Goal: Task Accomplishment & Management: Use online tool/utility

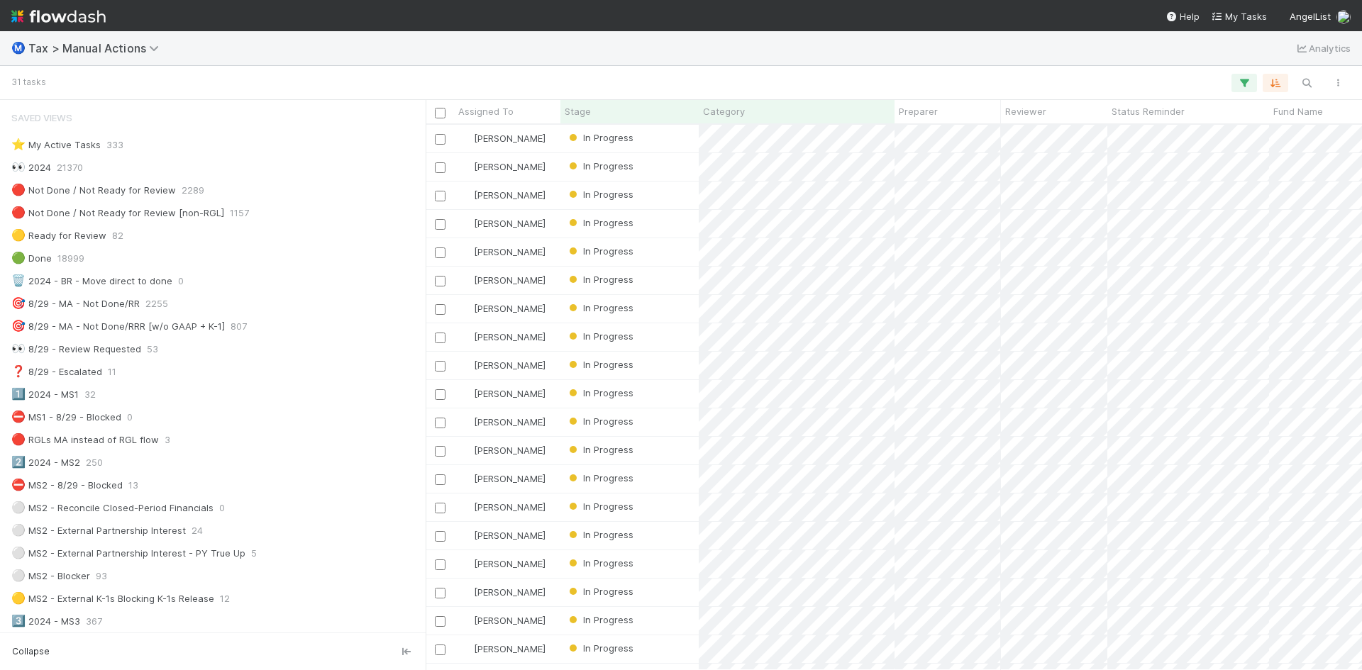
scroll to position [535, 926]
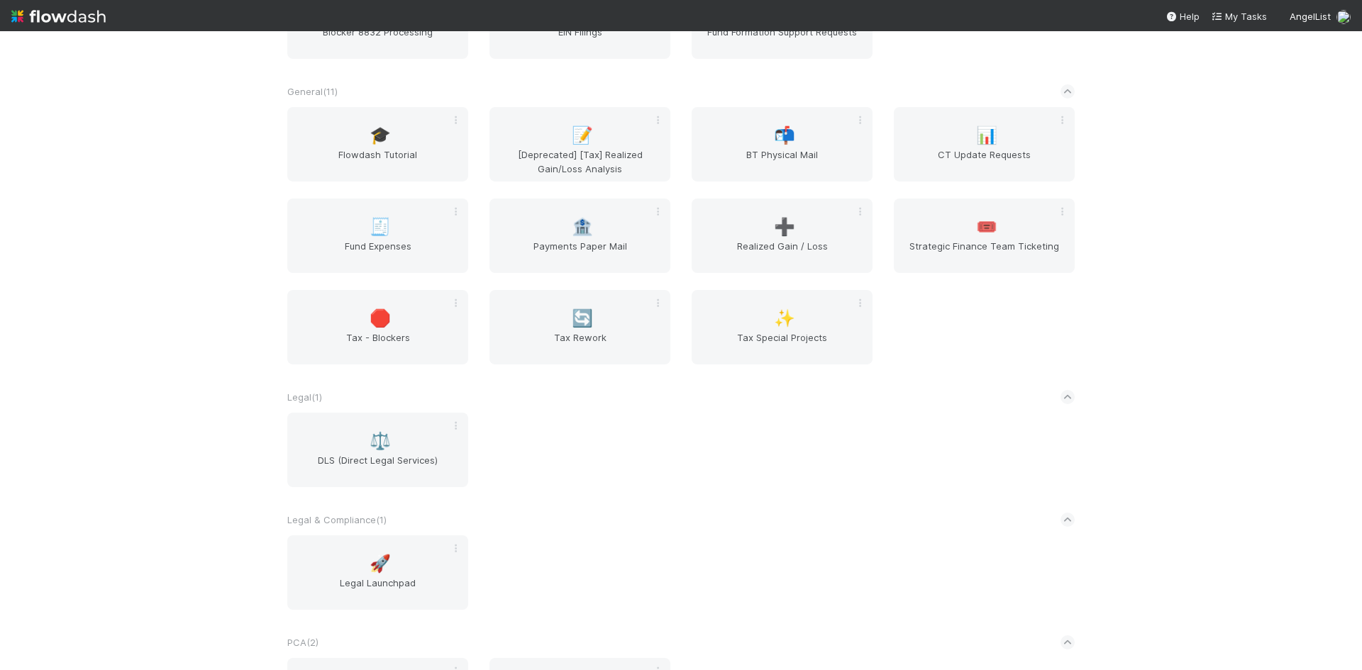
scroll to position [1135, 0]
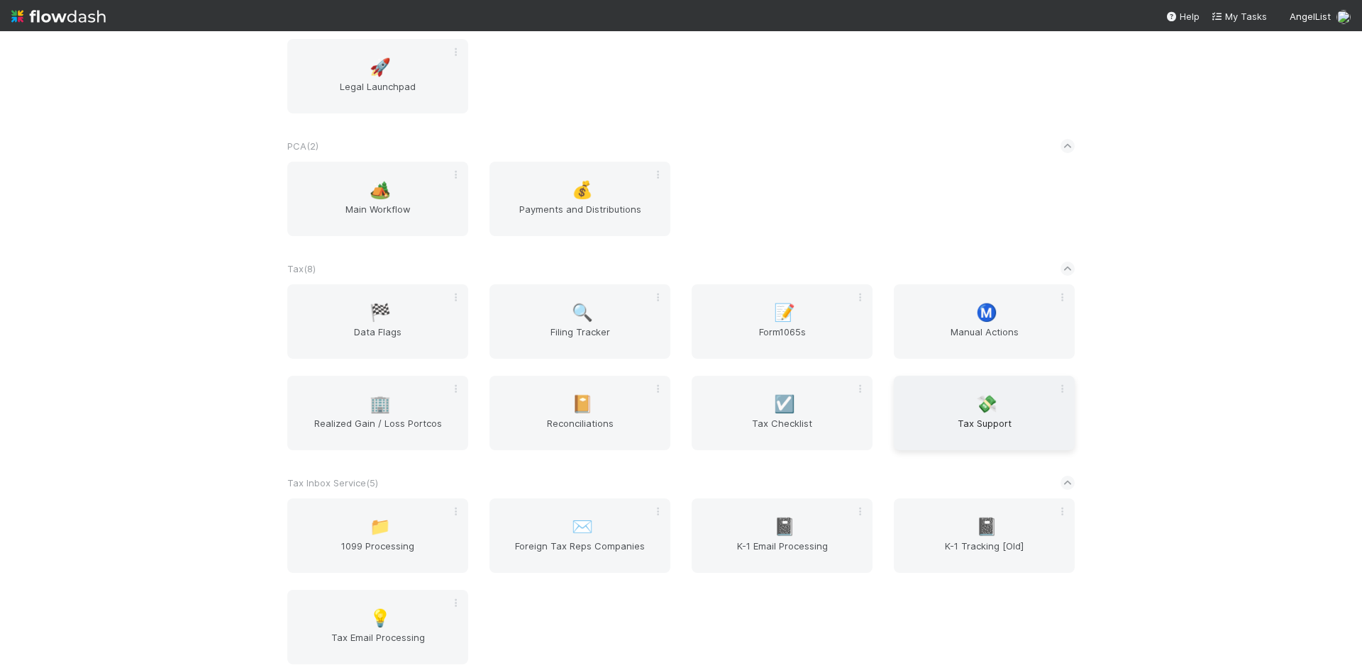
click at [976, 411] on span "💸" at bounding box center [986, 404] width 21 height 18
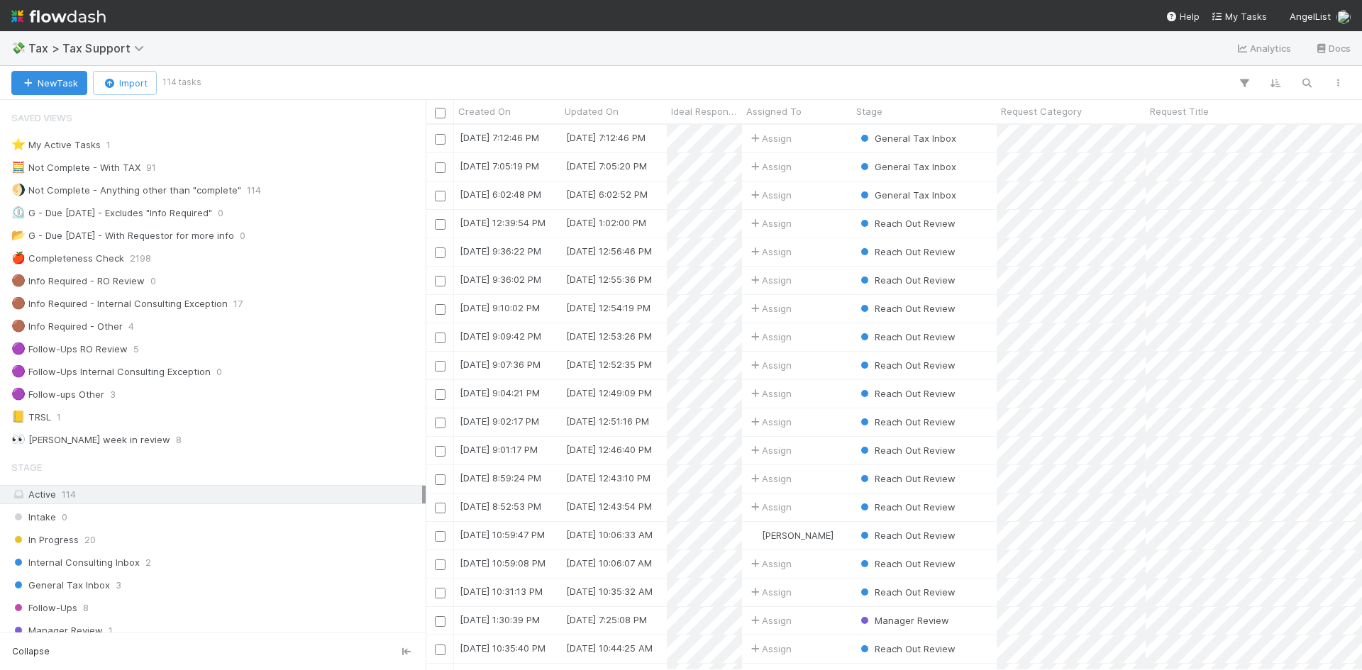
scroll to position [535, 926]
click at [806, 34] on div "💸 Tax > Tax Support Analytics Docs" at bounding box center [681, 48] width 1362 height 34
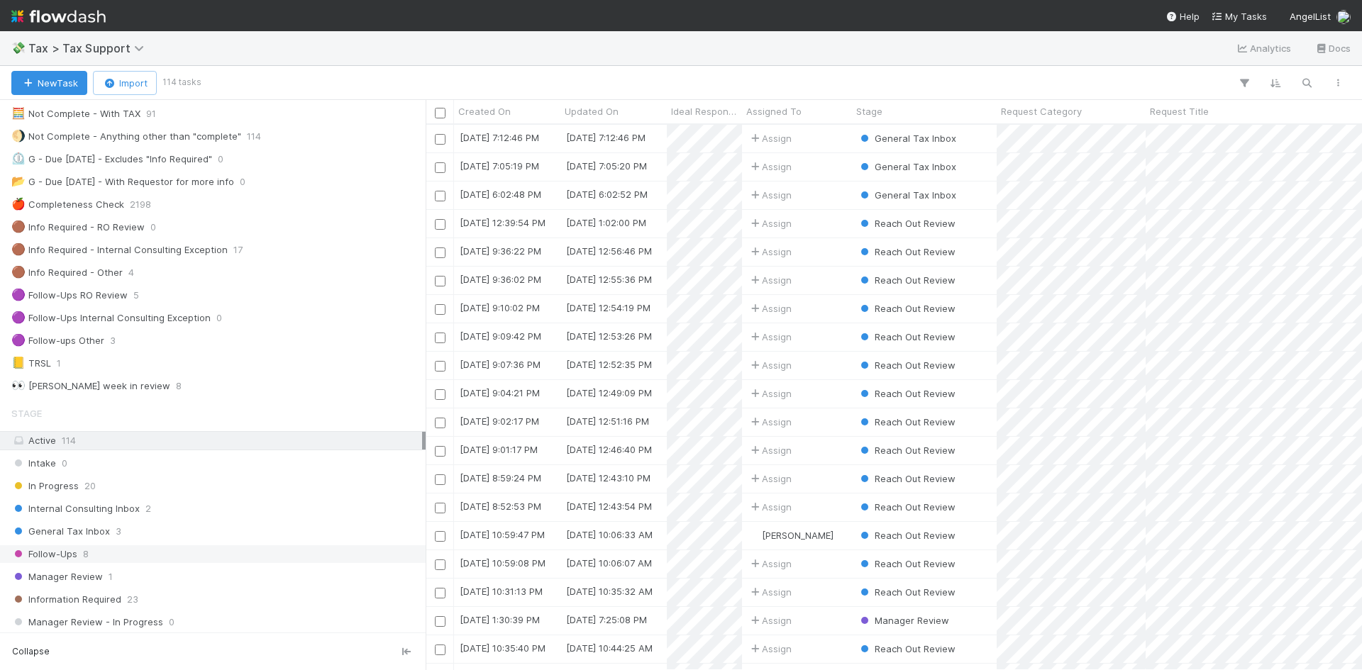
scroll to position [142, 0]
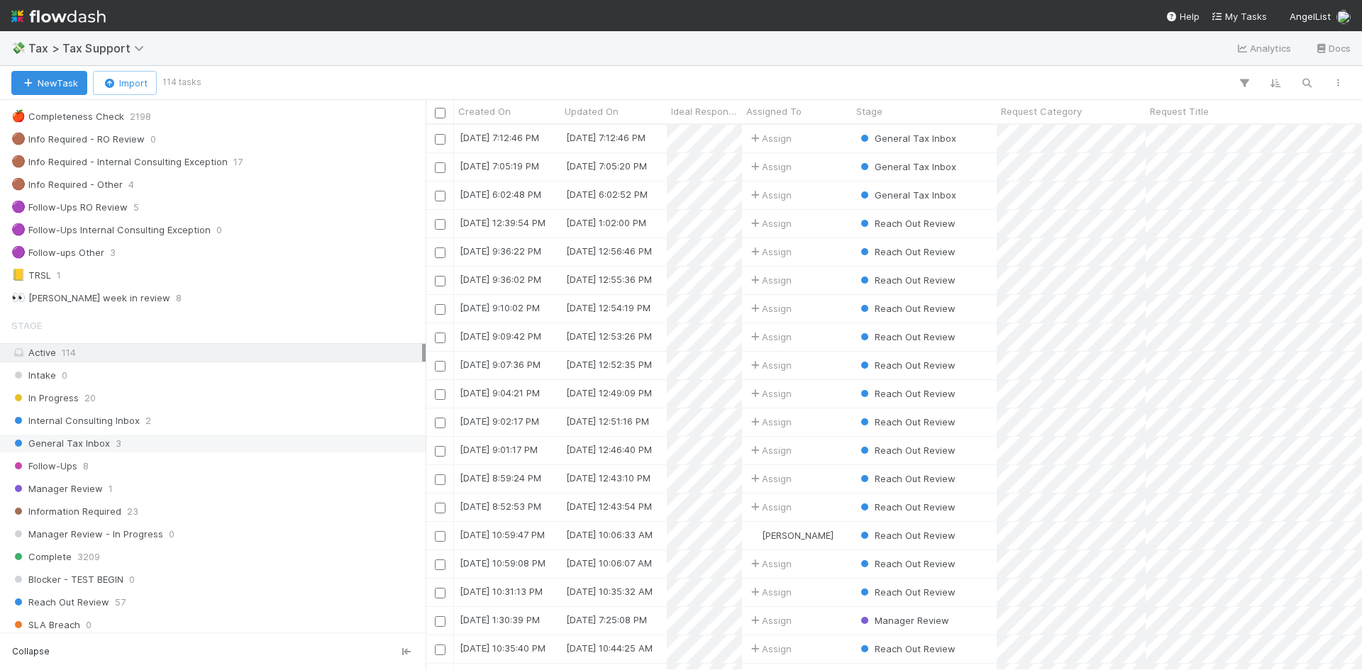
click at [101, 446] on span "General Tax Inbox" at bounding box center [60, 444] width 99 height 18
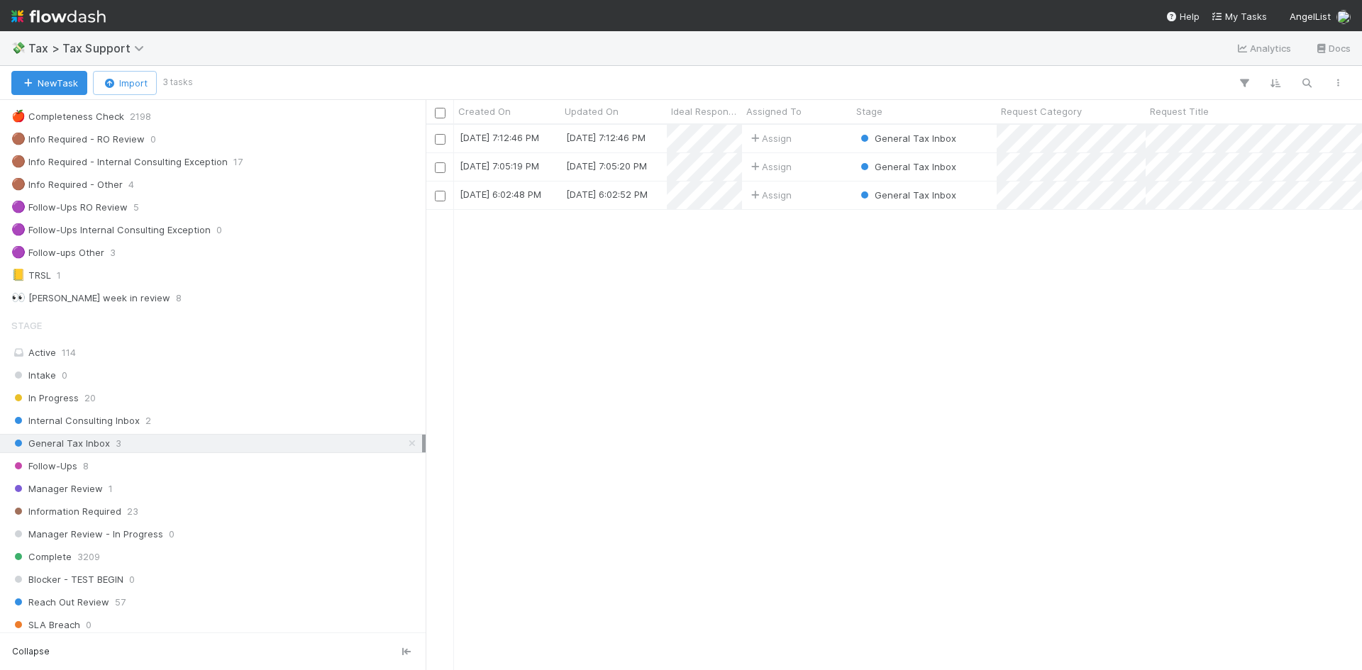
scroll to position [535, 926]
click at [817, 135] on div "Assign" at bounding box center [797, 139] width 110 height 28
click at [840, 139] on div "Assign" at bounding box center [797, 139] width 110 height 28
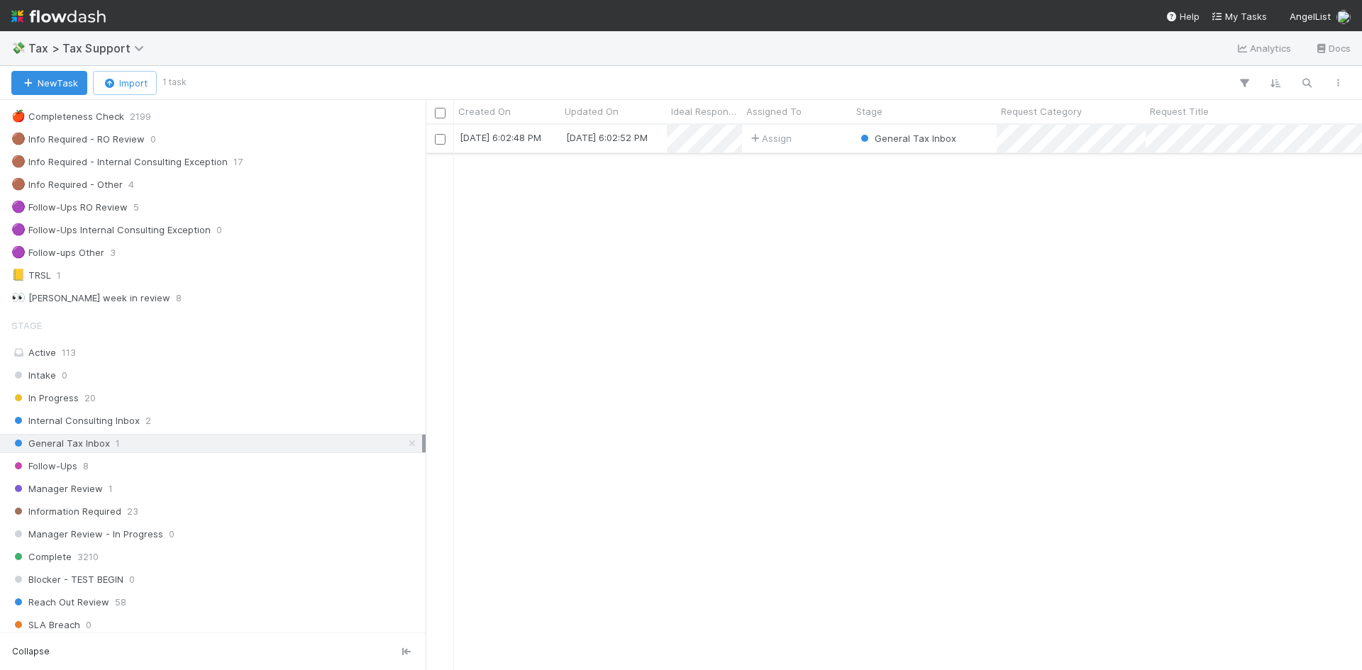
click at [813, 138] on div "Assign" at bounding box center [797, 139] width 110 height 28
click at [82, 463] on div "Follow-Ups 8" at bounding box center [216, 467] width 411 height 18
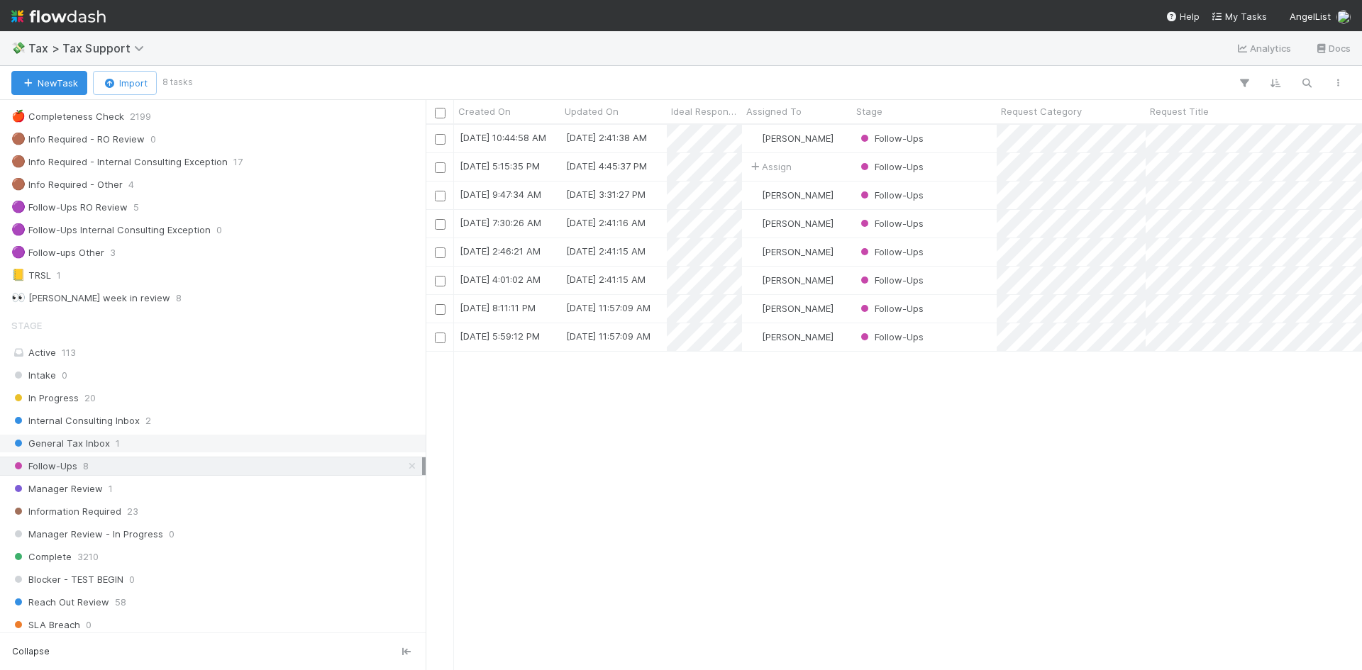
scroll to position [535, 926]
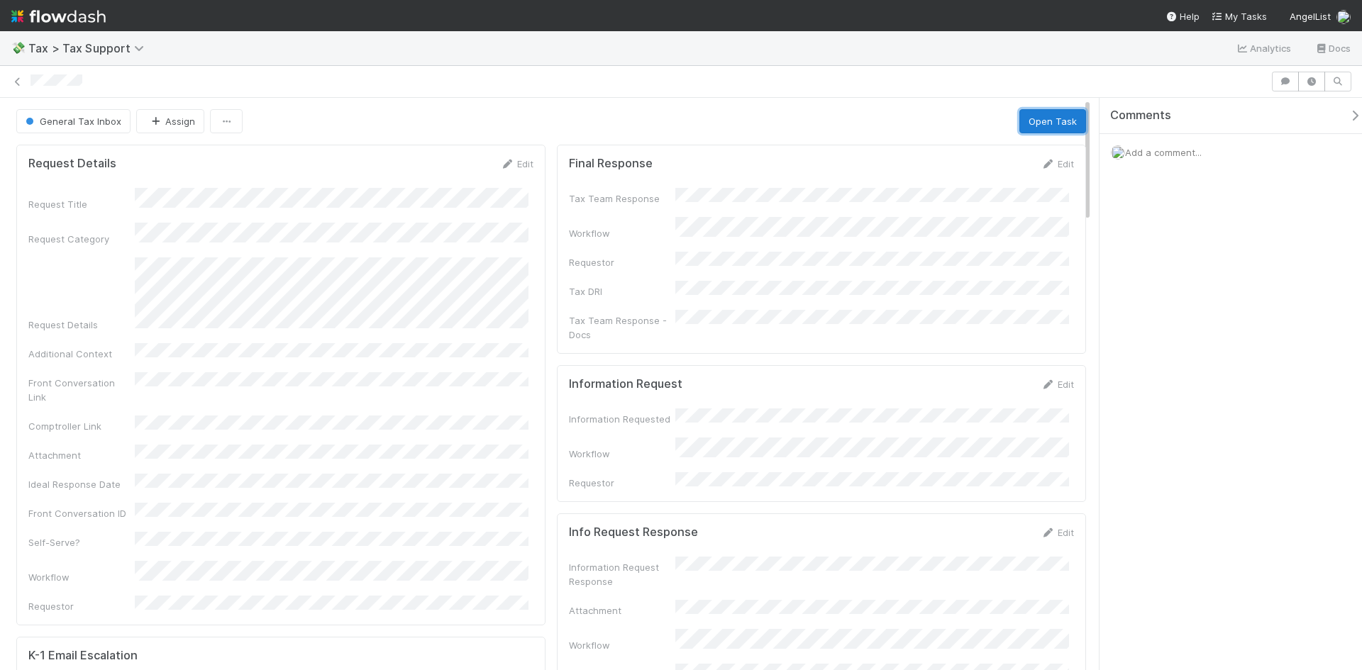
click at [1035, 116] on button "Open Task" at bounding box center [1052, 121] width 67 height 24
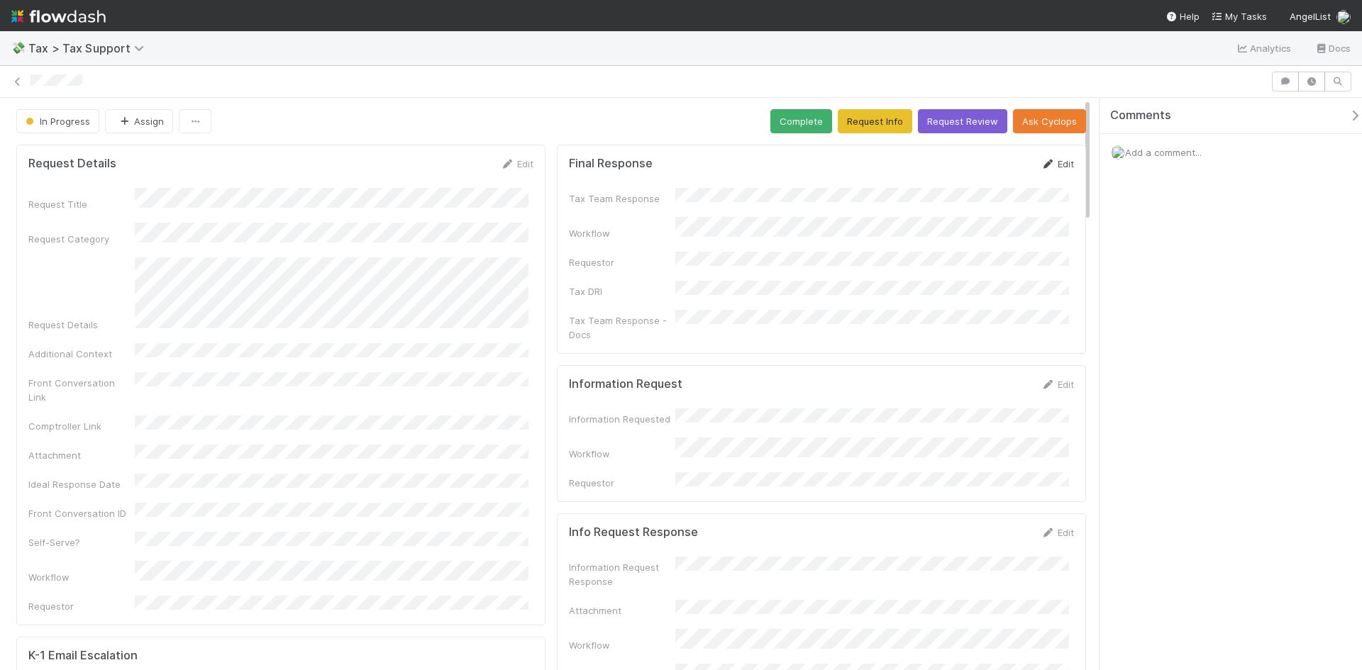
click at [1041, 169] on link "Edit" at bounding box center [1057, 163] width 33 height 11
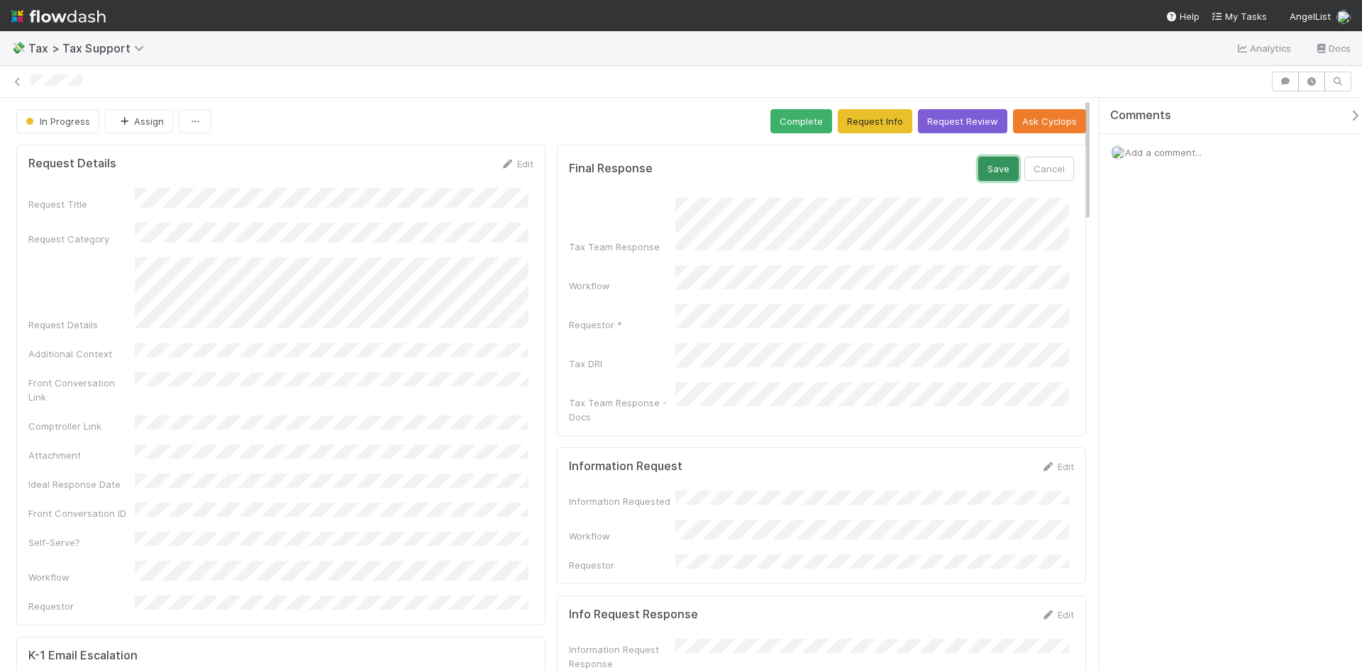
click at [985, 169] on button "Save" at bounding box center [998, 169] width 40 height 24
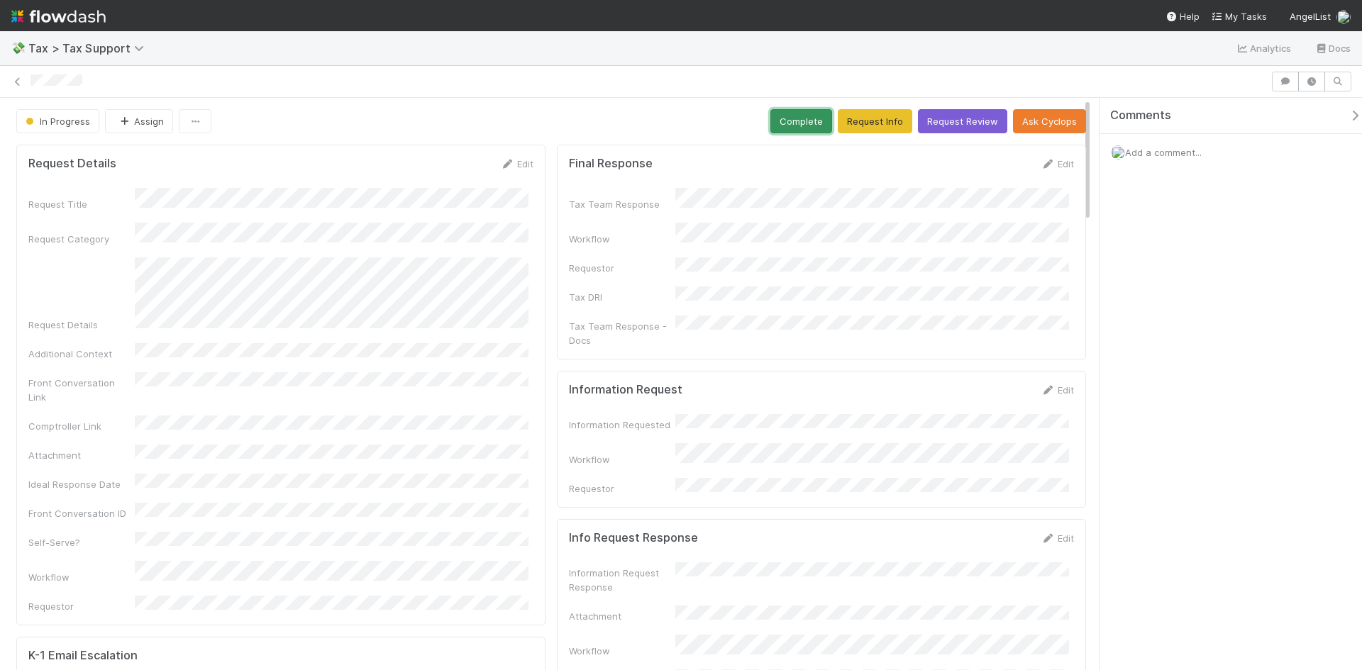
click at [792, 121] on button "Complete" at bounding box center [801, 121] width 62 height 24
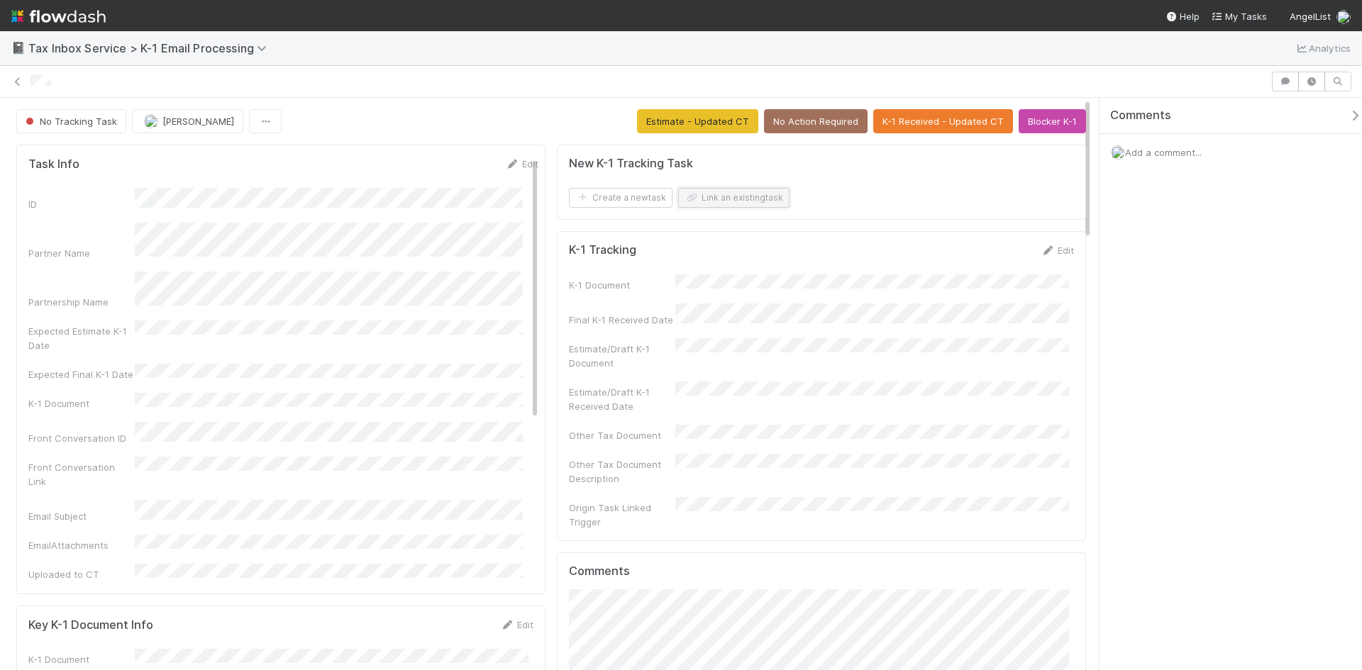
click at [730, 198] on button "Link an existing task" at bounding box center [733, 198] width 111 height 20
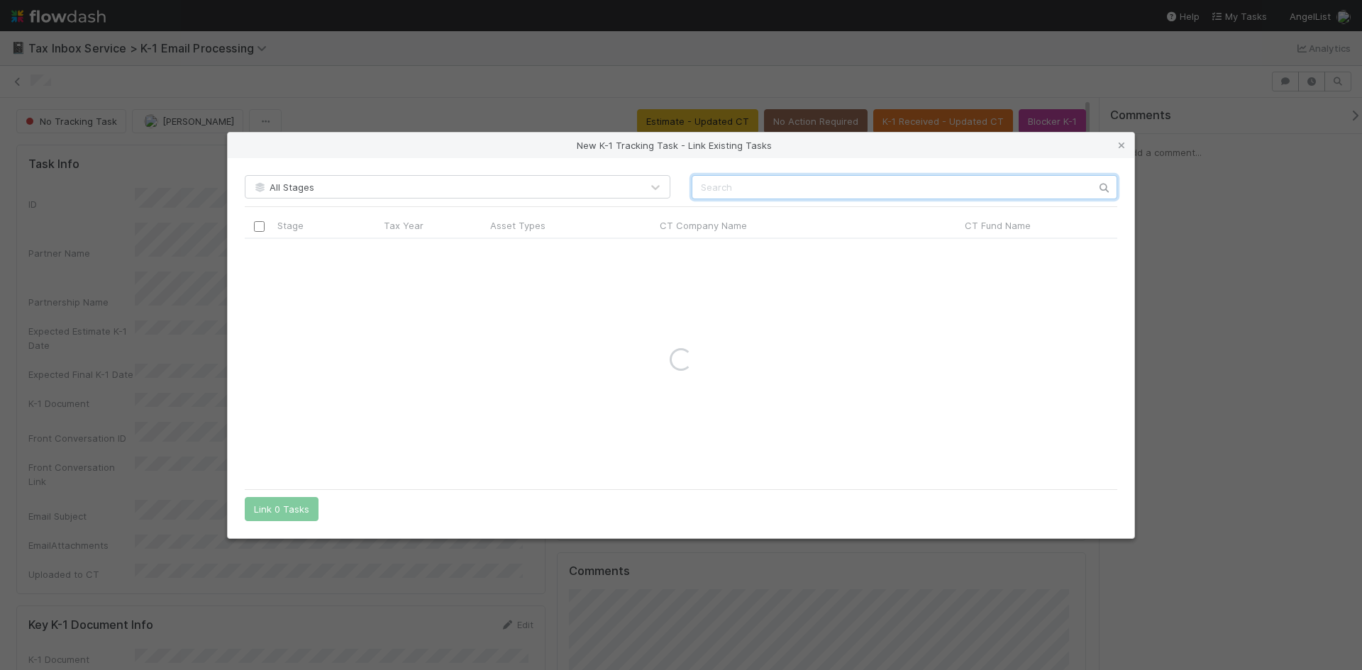
click at [769, 177] on input "text" at bounding box center [905, 187] width 426 height 24
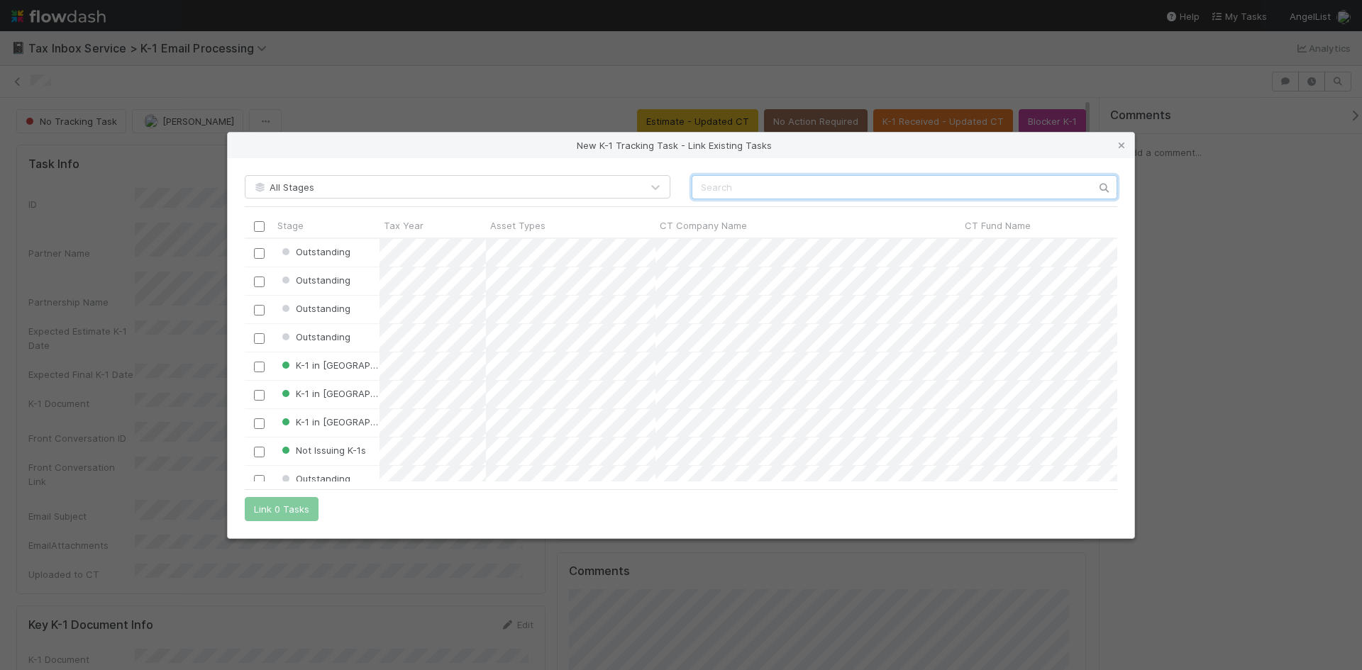
scroll to position [233, 862]
paste input "9f875f23de2d447fa1c34c45d0868008"
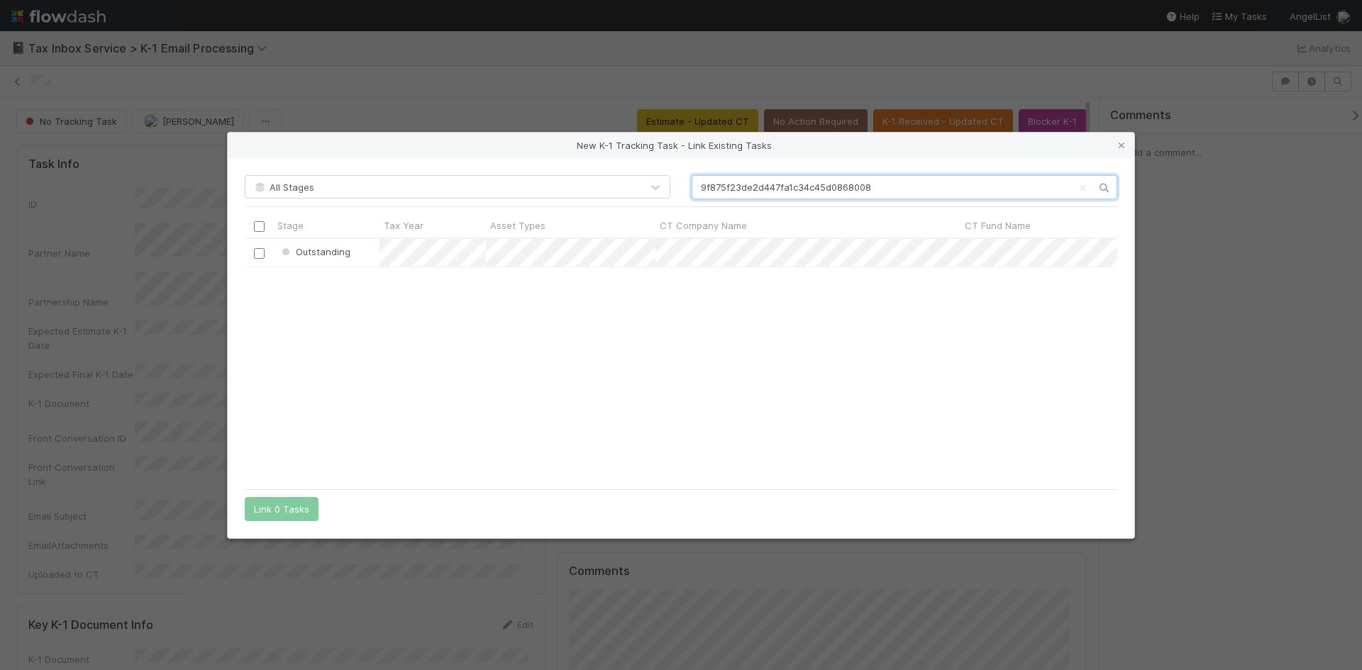
click at [695, 187] on input "9f875f23de2d447fa1c34c45d0868008" at bounding box center [905, 187] width 426 height 24
type input "9f875f23de2d447fa1c34c45d0868008"
click at [261, 253] on input "checkbox" at bounding box center [259, 253] width 11 height 11
click at [277, 507] on button "Link 1 Task" at bounding box center [278, 509] width 67 height 24
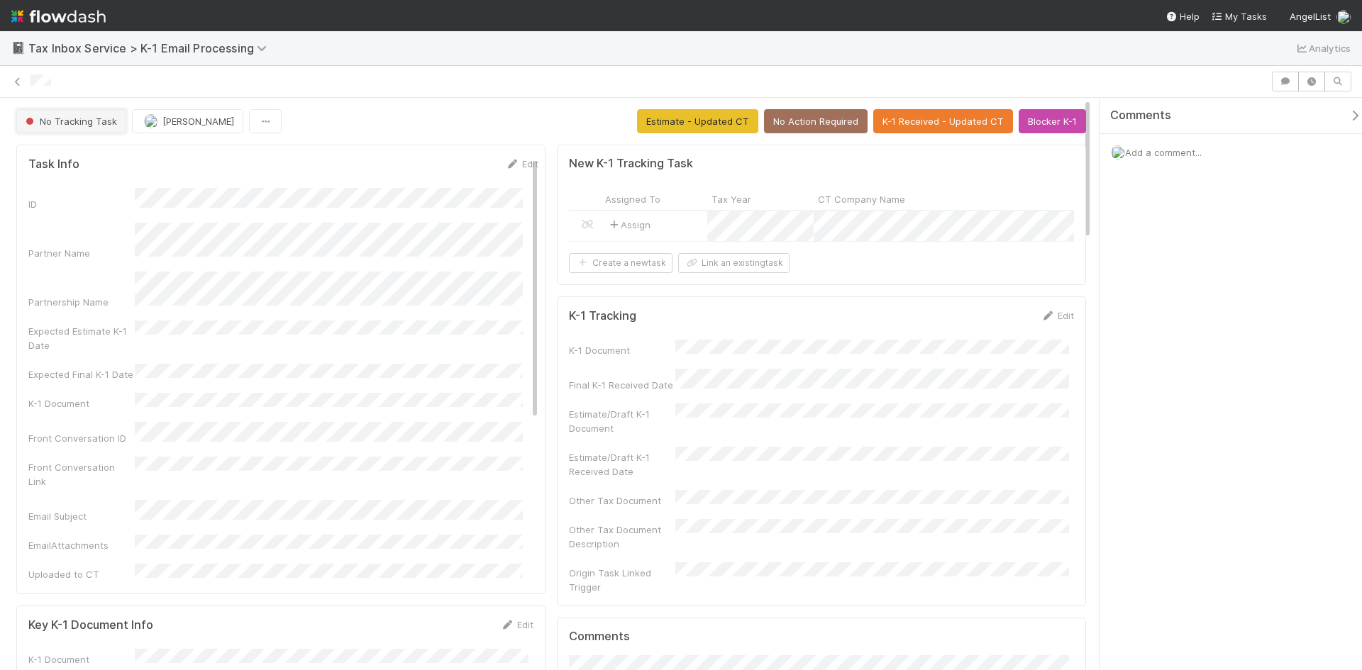
click at [57, 121] on span "No Tracking Task" at bounding box center [70, 121] width 94 height 11
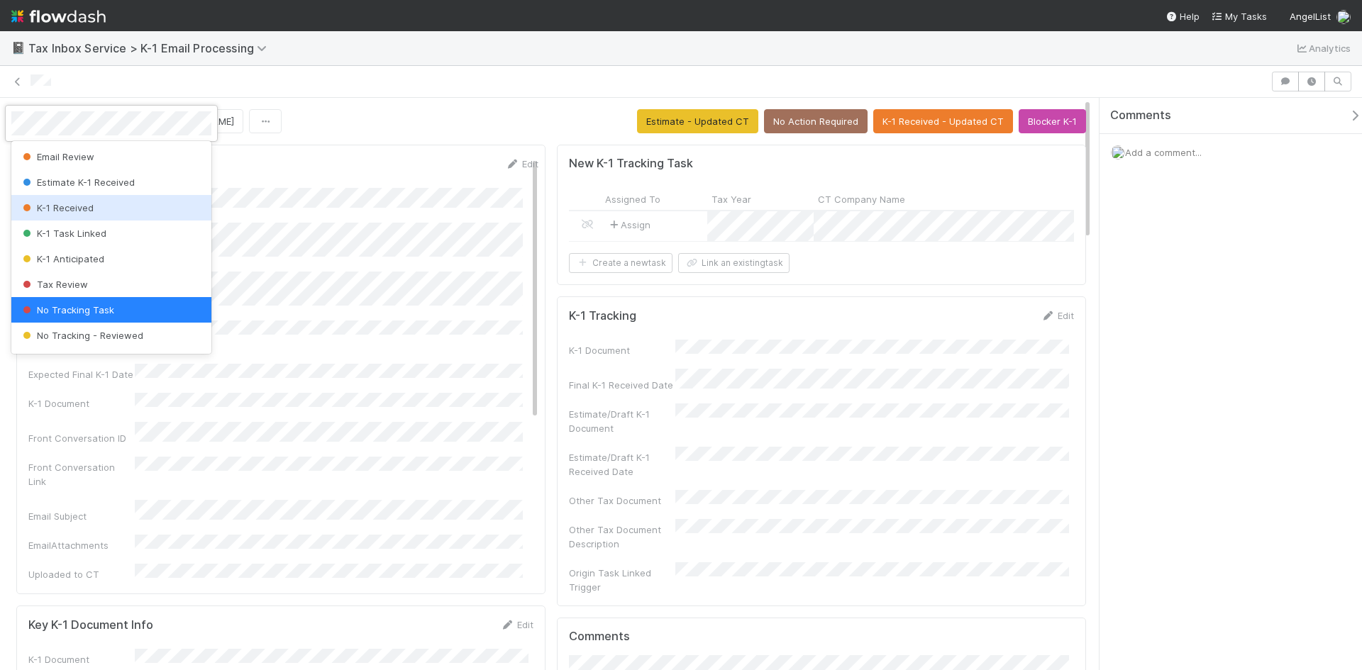
scroll to position [48, 0]
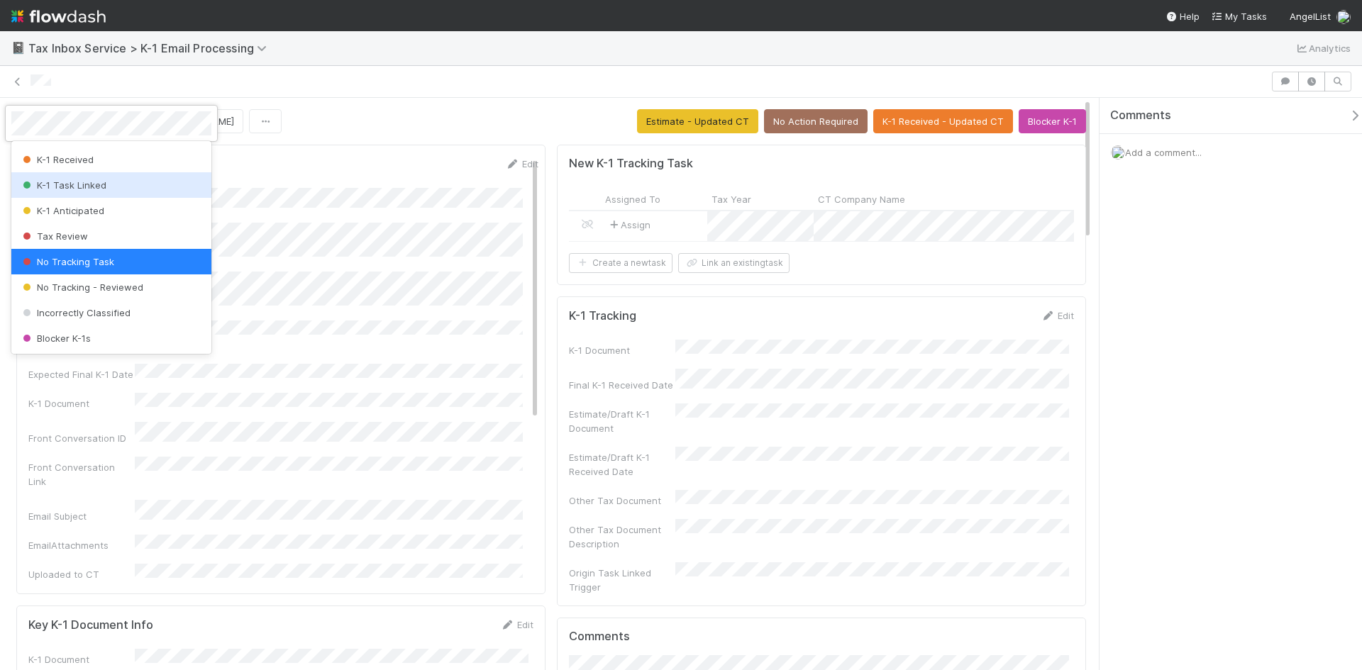
click at [78, 185] on span "K-1 Task Linked" at bounding box center [63, 184] width 87 height 11
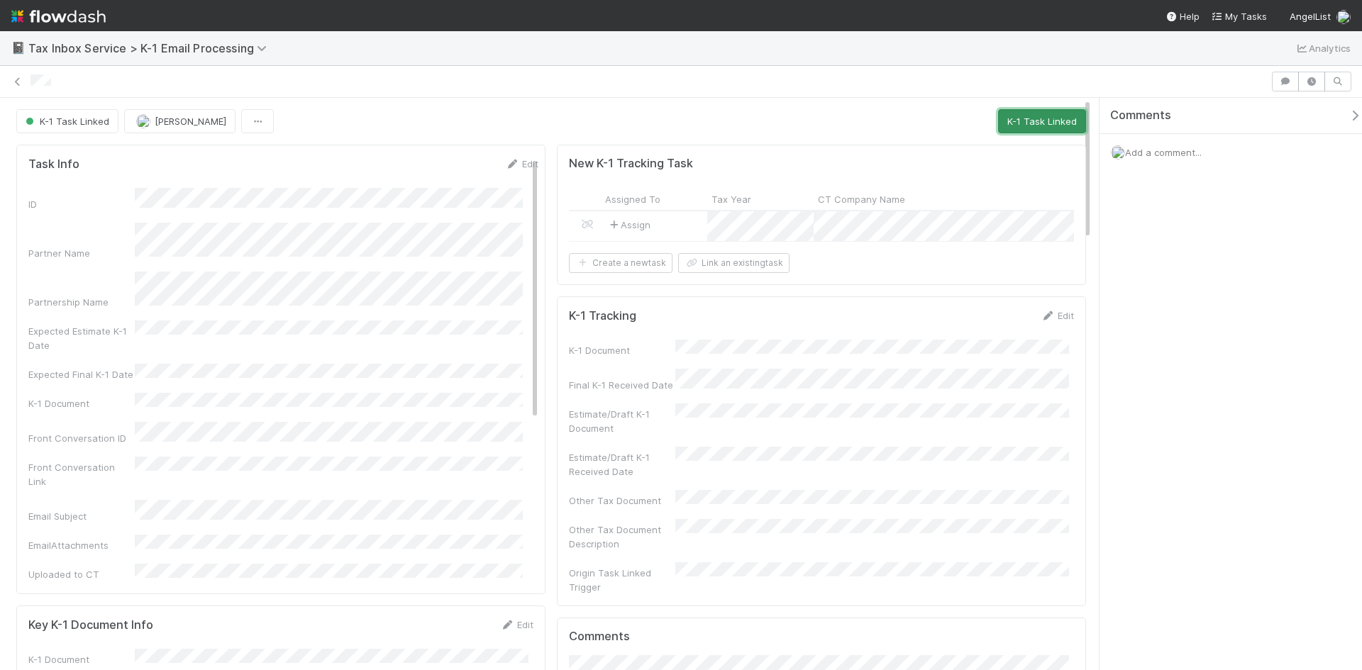
click at [1051, 115] on button "K-1 Task Linked" at bounding box center [1042, 121] width 88 height 24
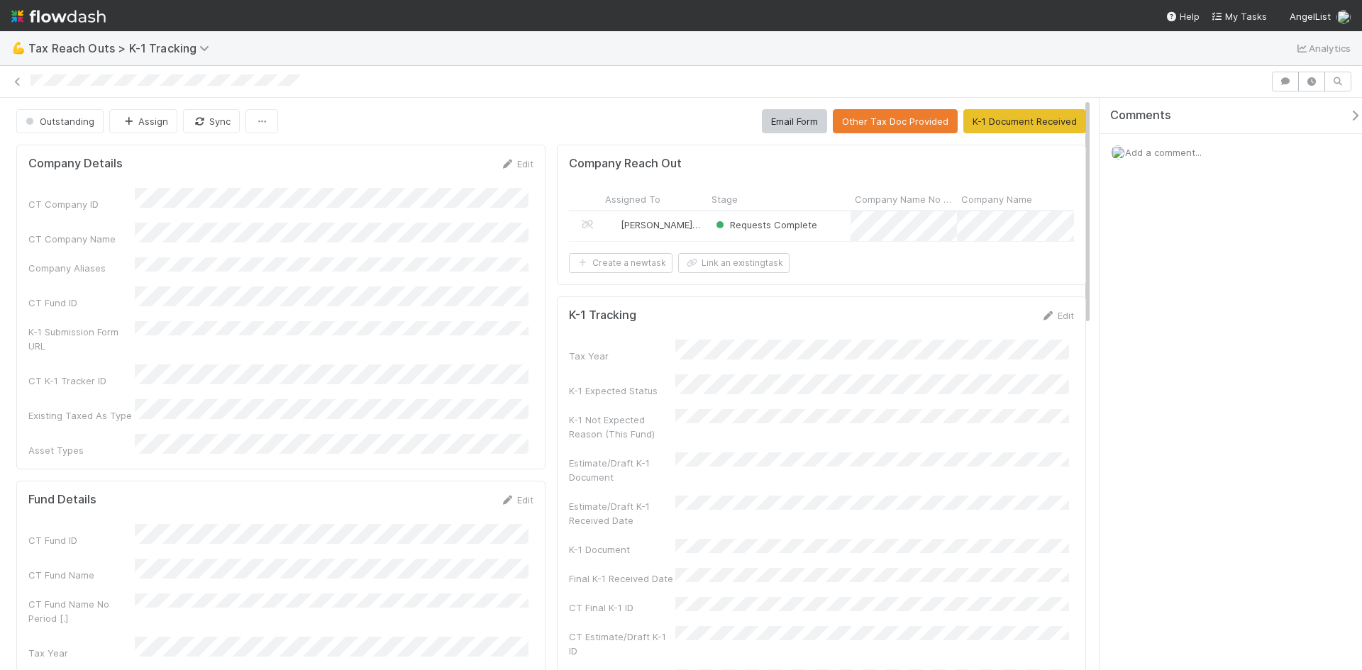
click at [829, 223] on div "Requests Complete" at bounding box center [778, 226] width 143 height 30
click at [995, 126] on button "K-1 Document Received" at bounding box center [1024, 121] width 123 height 24
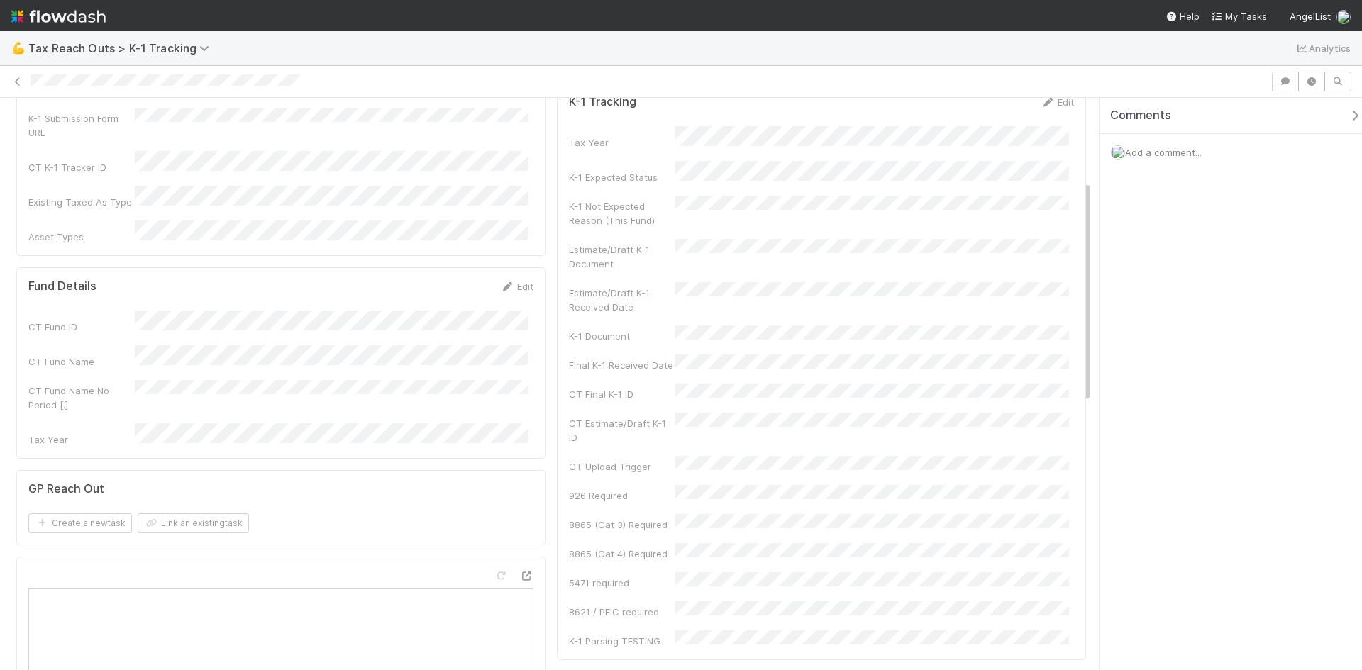
scroll to position [213, 0]
click at [1048, 109] on link "Edit" at bounding box center [1057, 102] width 33 height 11
click at [723, 425] on div "Tax Year K-1 Expected Status K-1 Not Expected Reason (This Fund) Estimate/Draft…" at bounding box center [821, 456] width 505 height 638
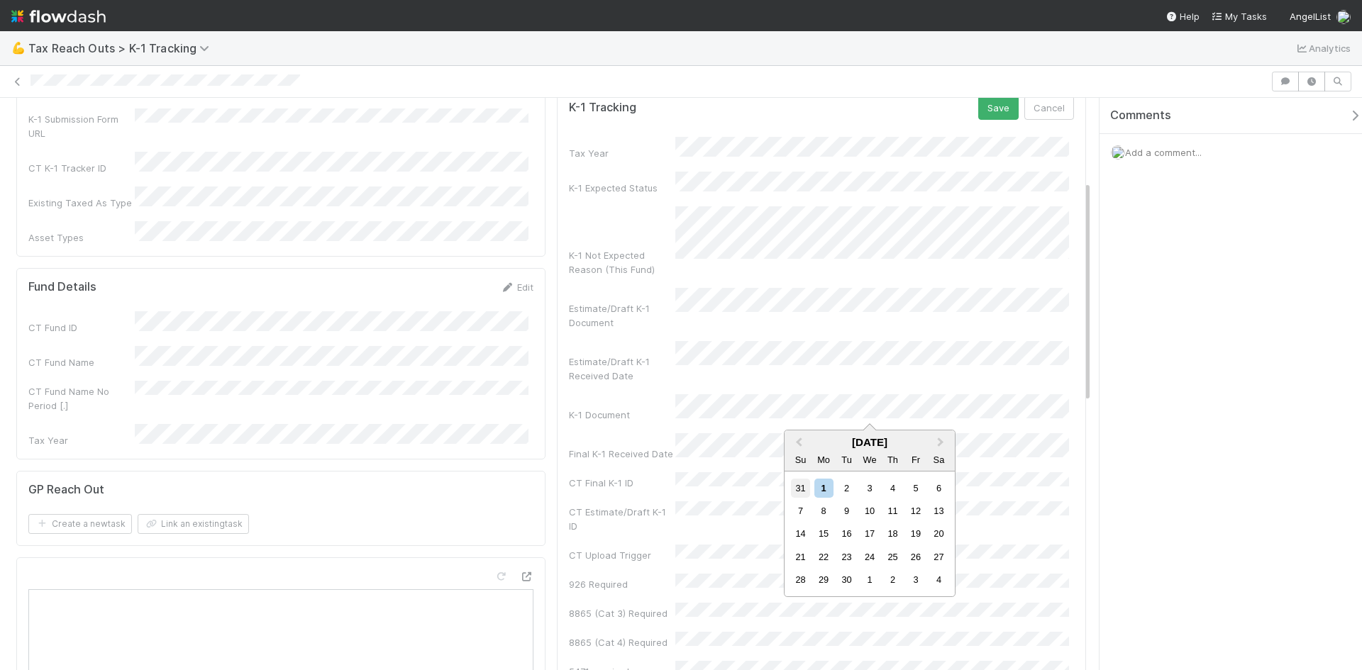
click at [796, 486] on div "31" at bounding box center [800, 488] width 19 height 19
click at [987, 115] on button "Save" at bounding box center [998, 108] width 40 height 24
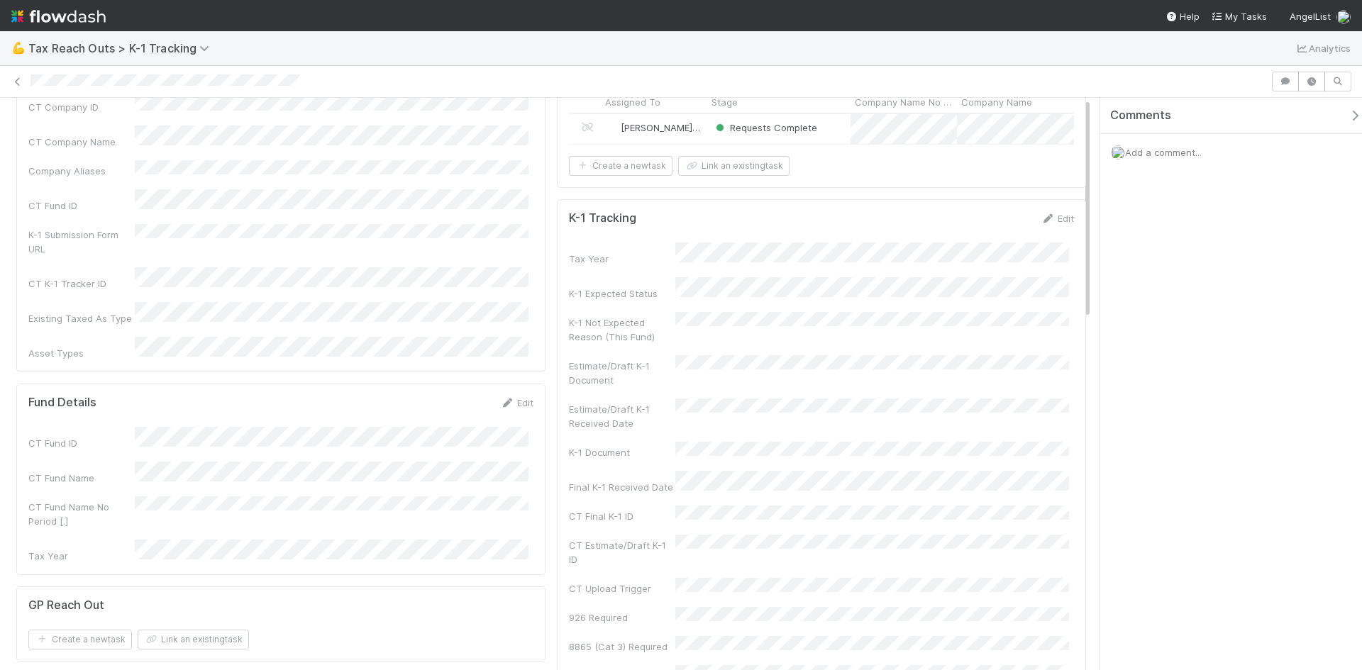
scroll to position [0, 0]
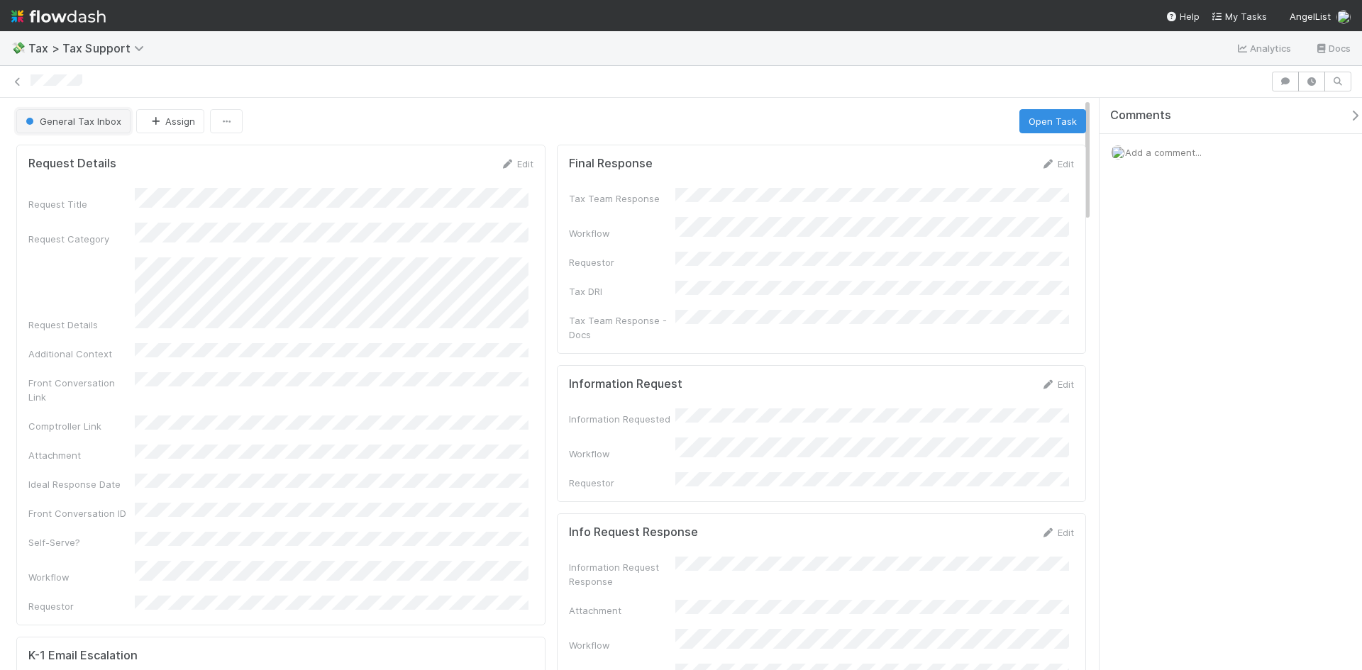
click at [101, 115] on button "General Tax Inbox" at bounding box center [73, 121] width 114 height 24
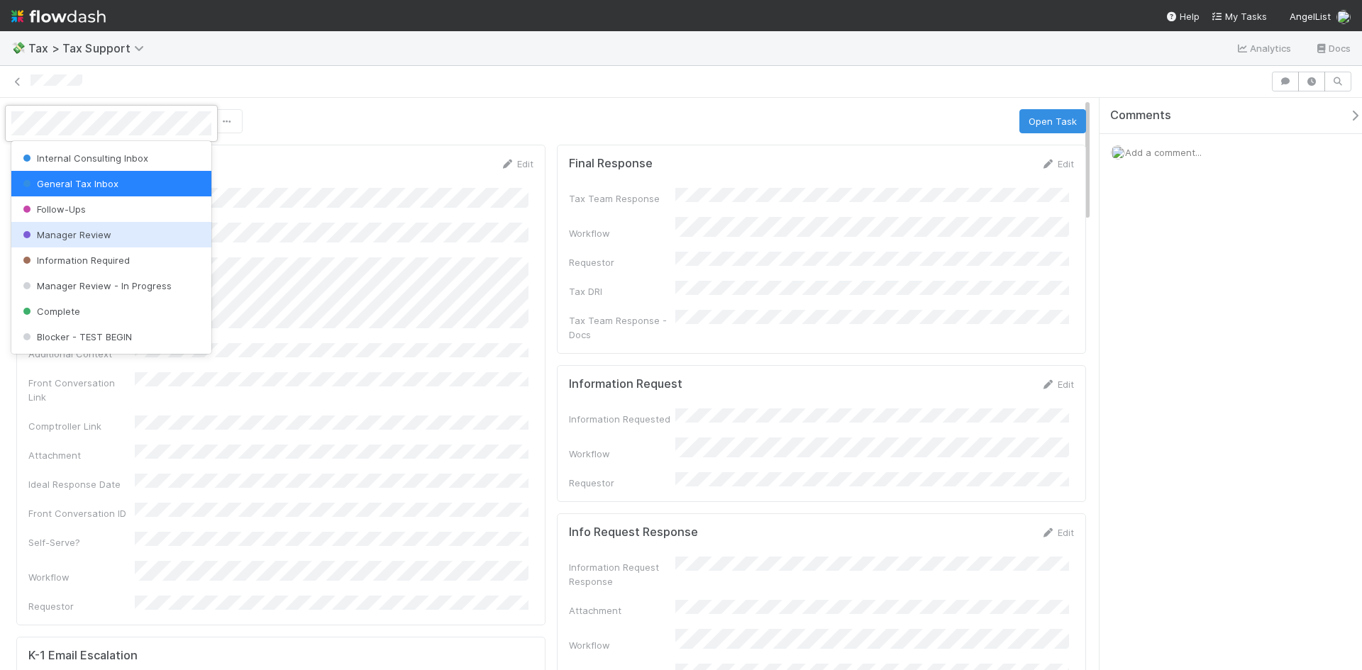
scroll to position [99, 0]
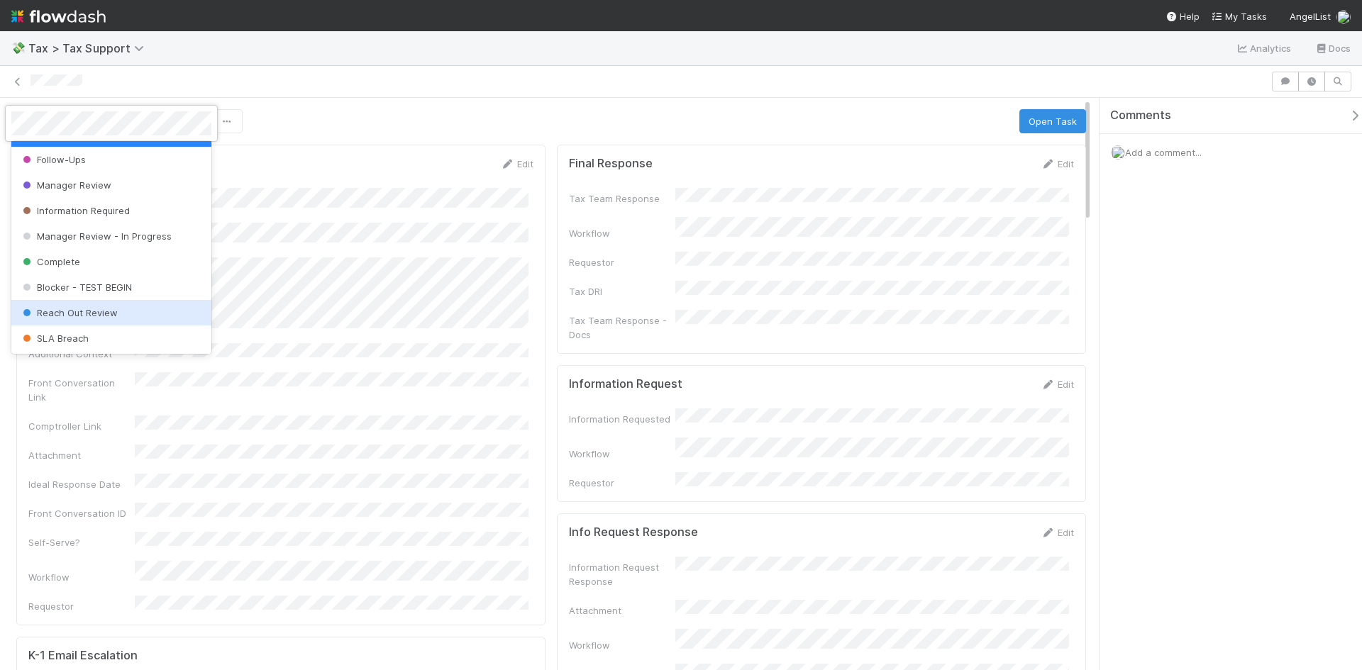
click at [87, 314] on span "Reach Out Review" at bounding box center [69, 312] width 98 height 11
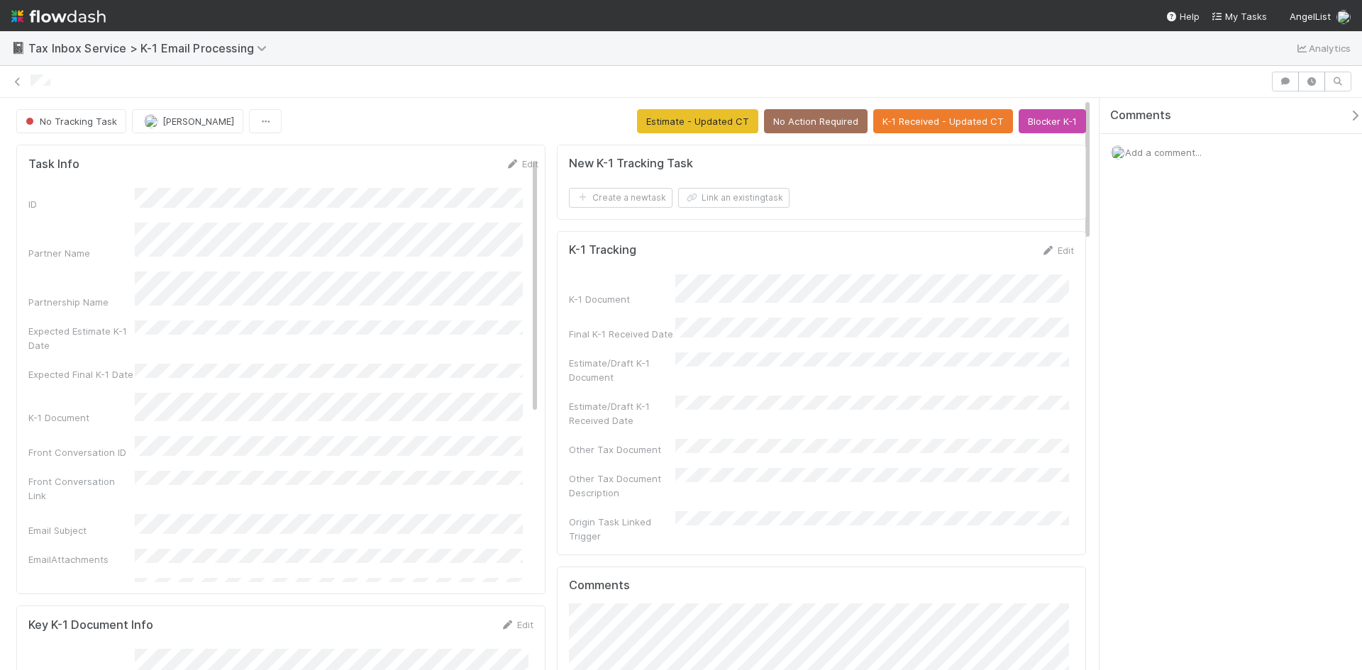
click at [1142, 150] on span "Add a comment..." at bounding box center [1163, 152] width 77 height 11
click at [1174, 367] on button "Add Comment" at bounding box center [1163, 371] width 82 height 24
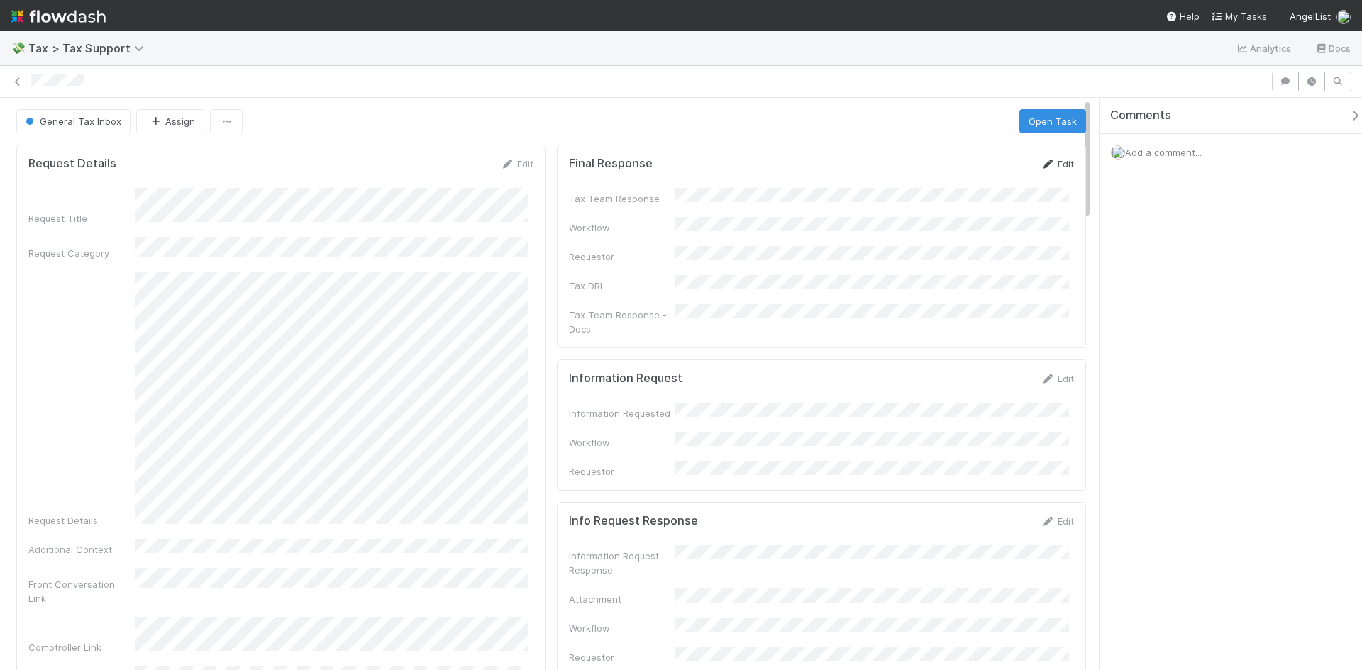
click at [1047, 169] on link "Edit" at bounding box center [1057, 163] width 33 height 11
click at [996, 167] on button "Save" at bounding box center [998, 169] width 40 height 24
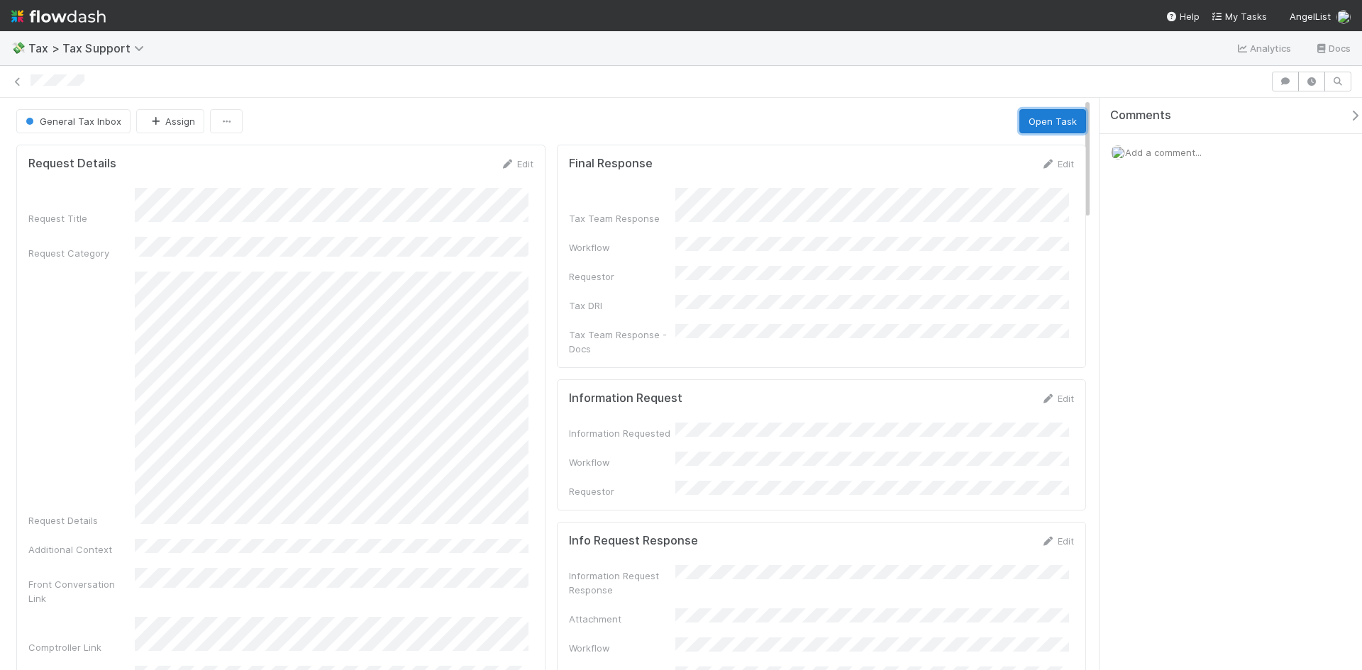
click at [1047, 121] on button "Open Task" at bounding box center [1052, 121] width 67 height 24
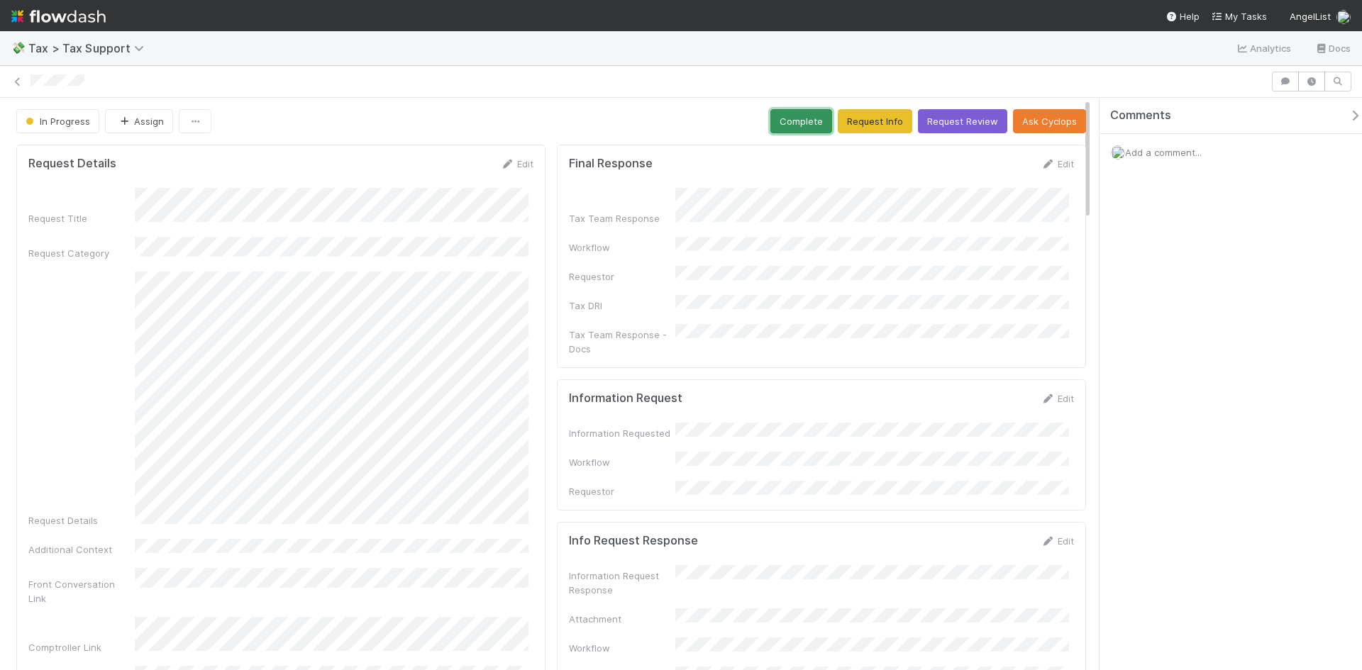
click at [802, 113] on button "Complete" at bounding box center [801, 121] width 62 height 24
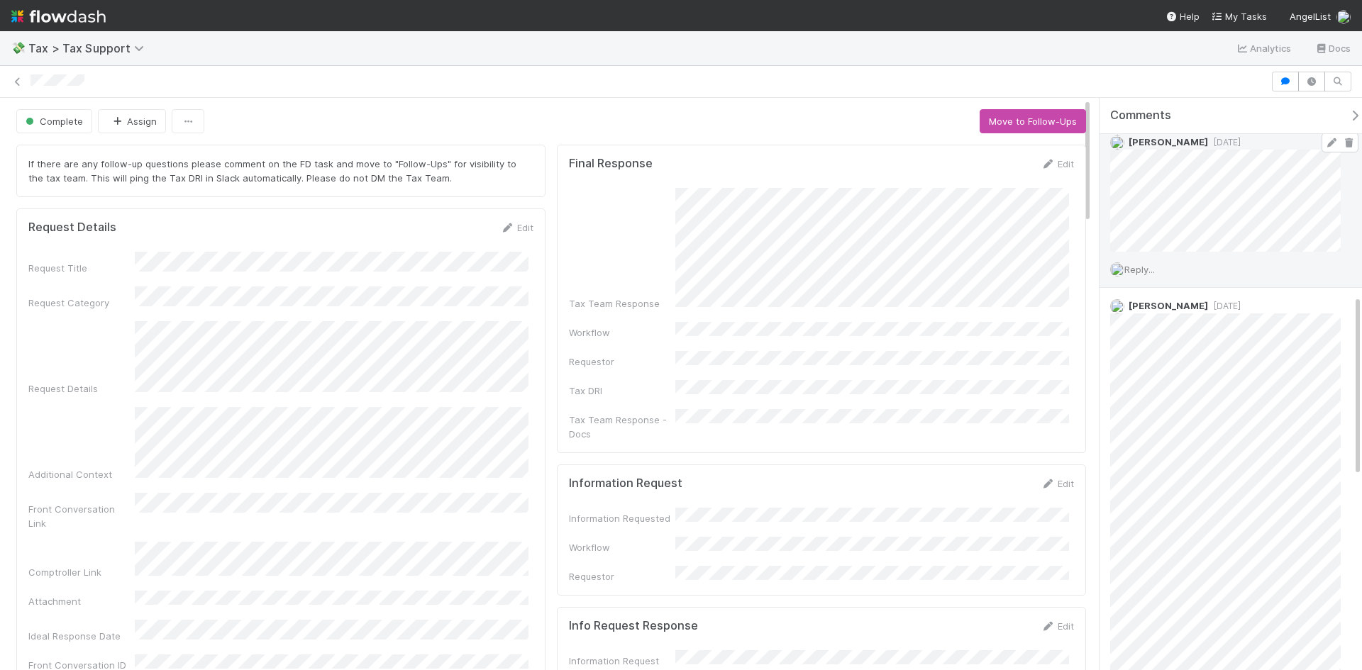
scroll to position [709, 0]
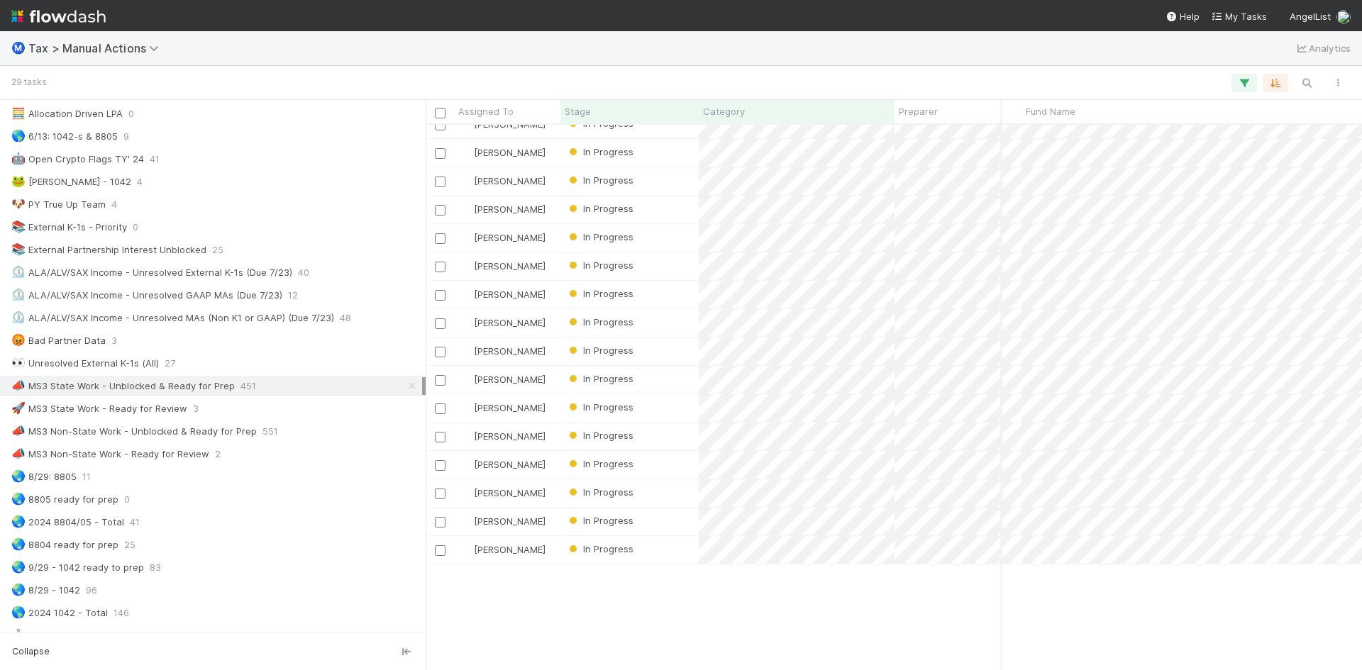
scroll to position [0, 248]
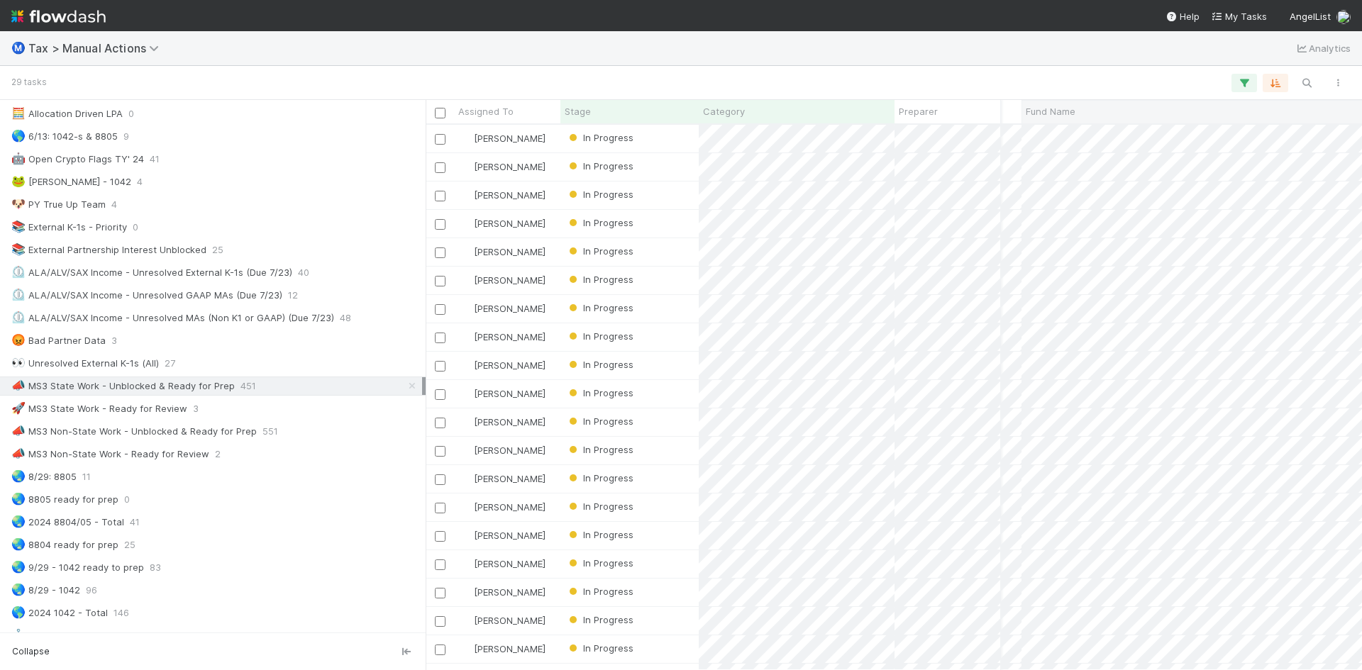
click at [1136, 115] on div "Fund Name" at bounding box center [1222, 111] width 393 height 14
click at [1088, 133] on div "Sort A → Z" at bounding box center [1108, 138] width 162 height 21
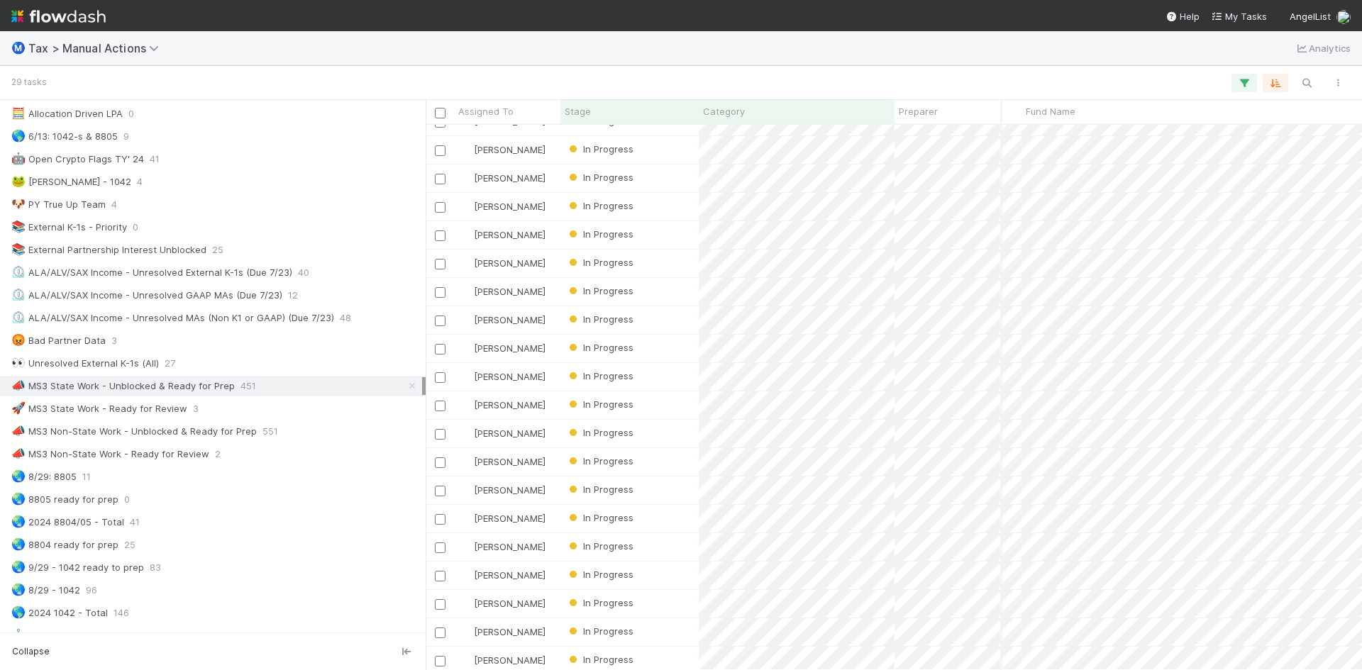
scroll to position [142, 248]
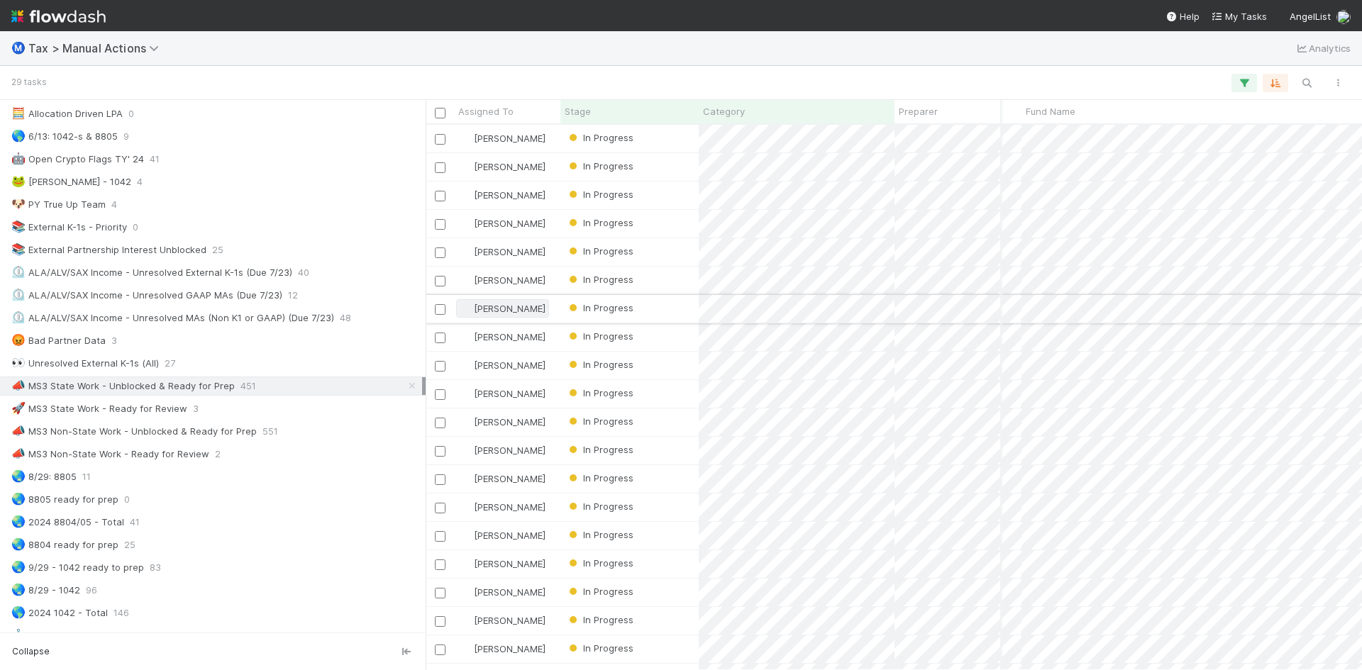
click at [511, 306] on span "[PERSON_NAME]" at bounding box center [510, 308] width 72 height 11
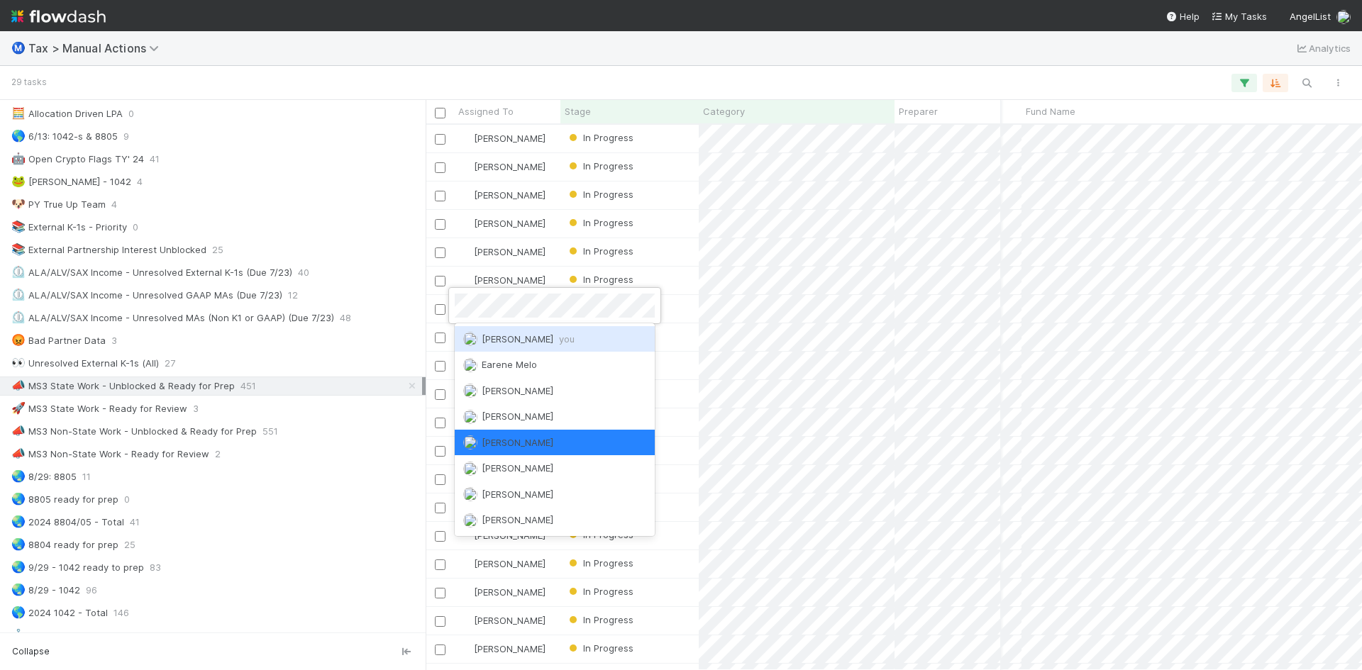
scroll to position [0, 0]
click at [546, 345] on div "[PERSON_NAME] you" at bounding box center [555, 339] width 200 height 26
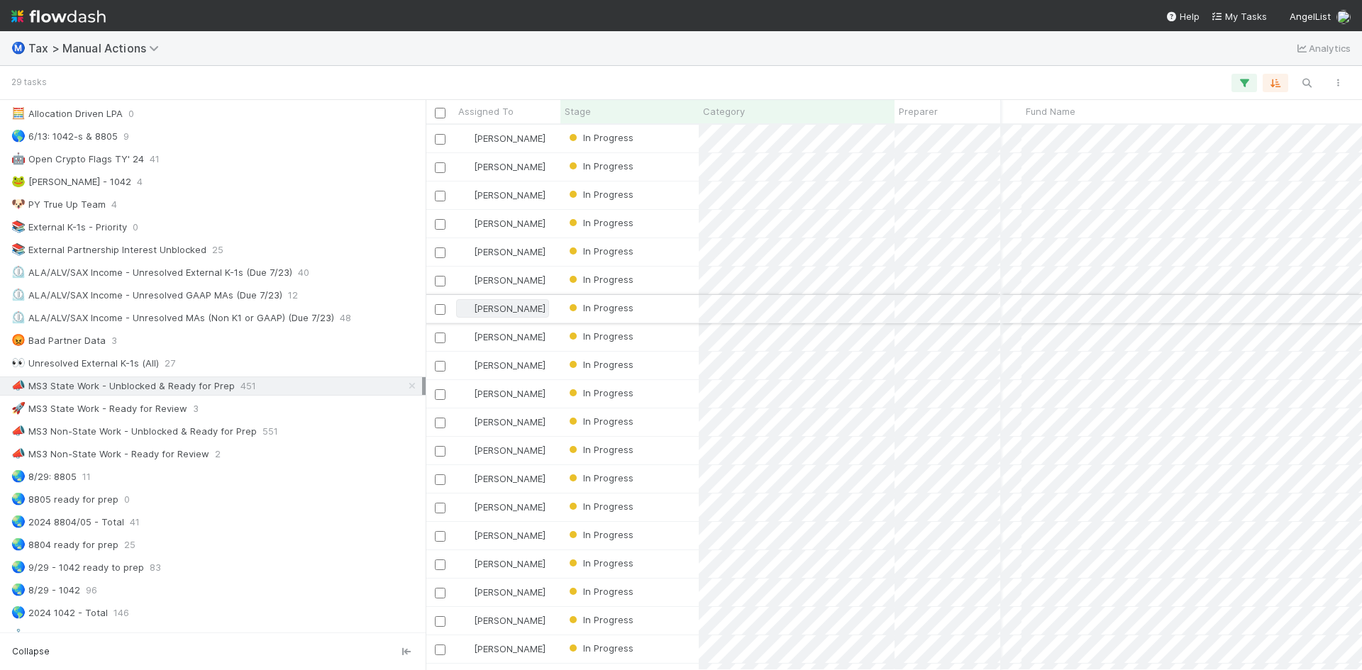
click at [507, 309] on span "[PERSON_NAME]" at bounding box center [510, 308] width 72 height 11
click at [527, 337] on div "[PERSON_NAME]" at bounding box center [555, 339] width 200 height 26
click at [503, 339] on span "[PERSON_NAME]" at bounding box center [510, 336] width 72 height 11
click at [507, 368] on span "[PERSON_NAME] you" at bounding box center [528, 367] width 93 height 11
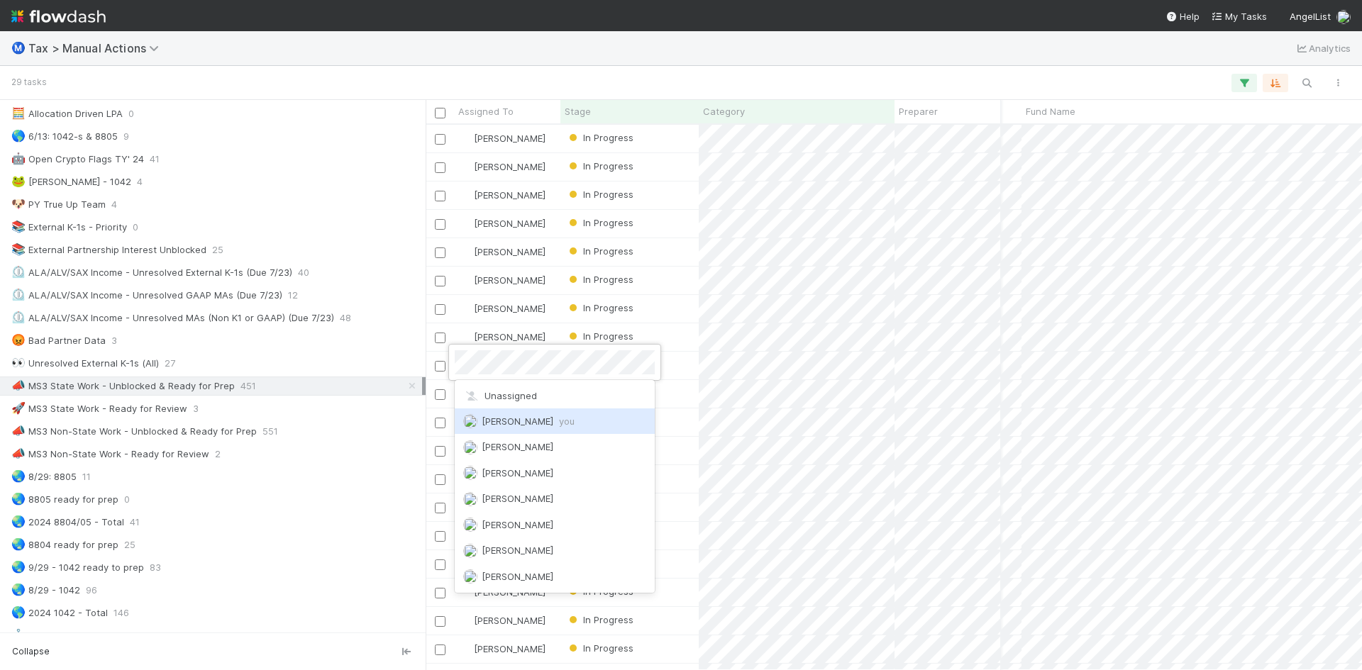
click at [531, 420] on span "[PERSON_NAME] you" at bounding box center [528, 421] width 93 height 11
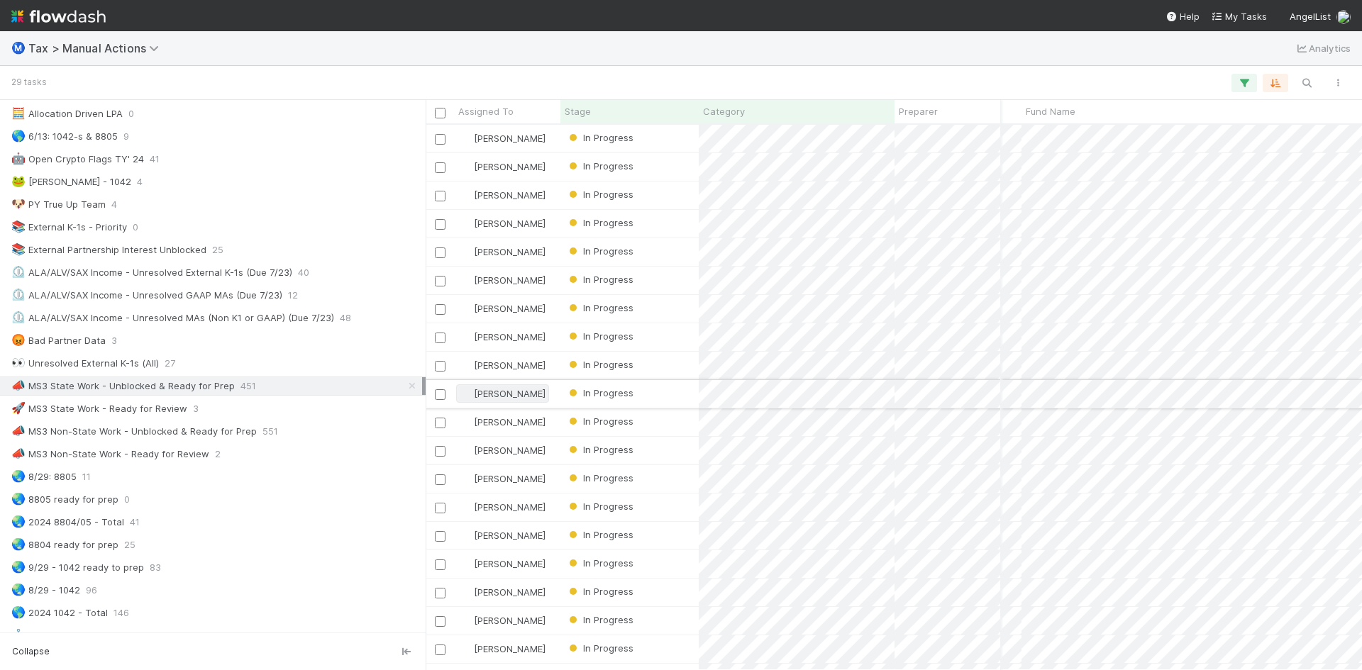
click at [495, 393] on span "[PERSON_NAME]" at bounding box center [510, 393] width 72 height 11
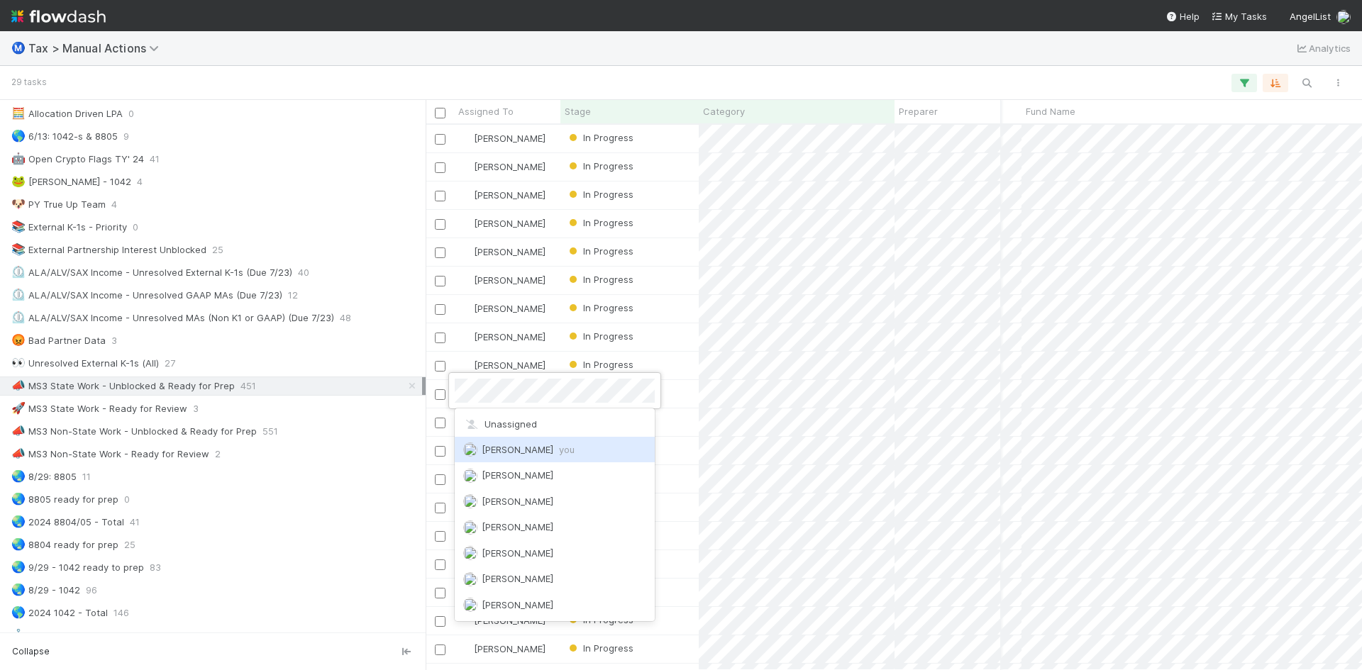
click at [516, 448] on span "[PERSON_NAME] you" at bounding box center [528, 449] width 93 height 11
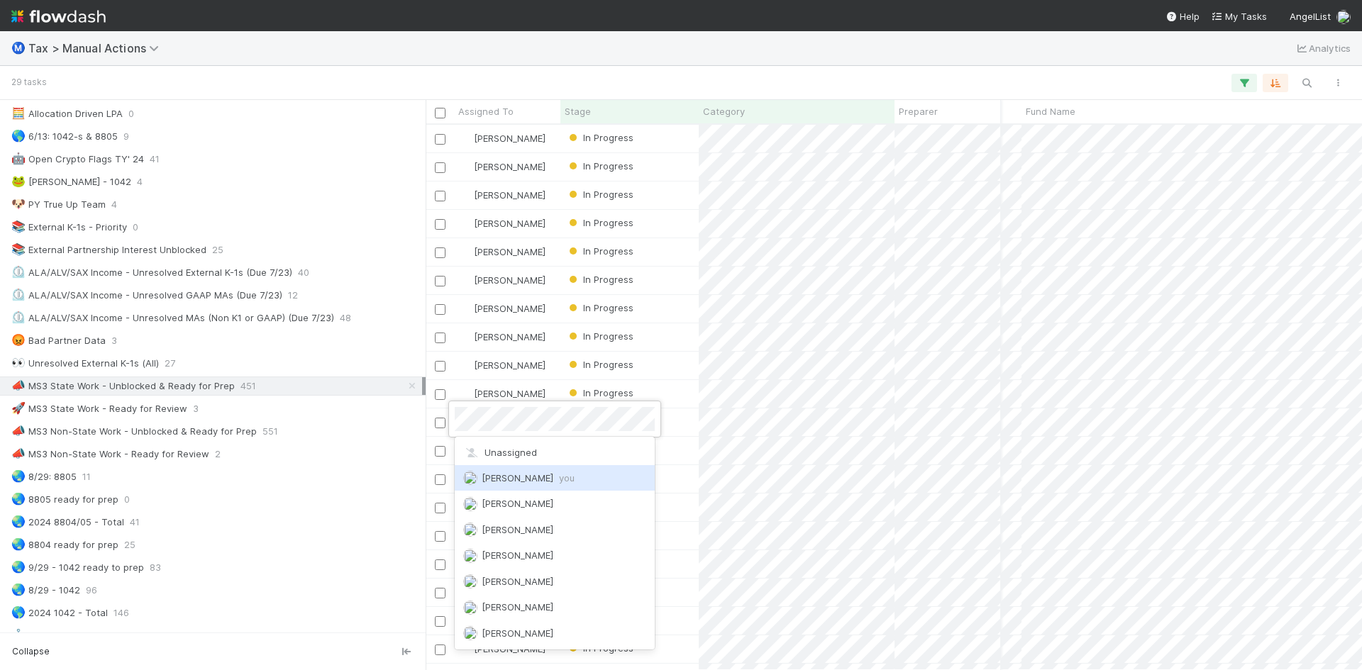
click at [516, 477] on span "[PERSON_NAME] you" at bounding box center [528, 477] width 93 height 11
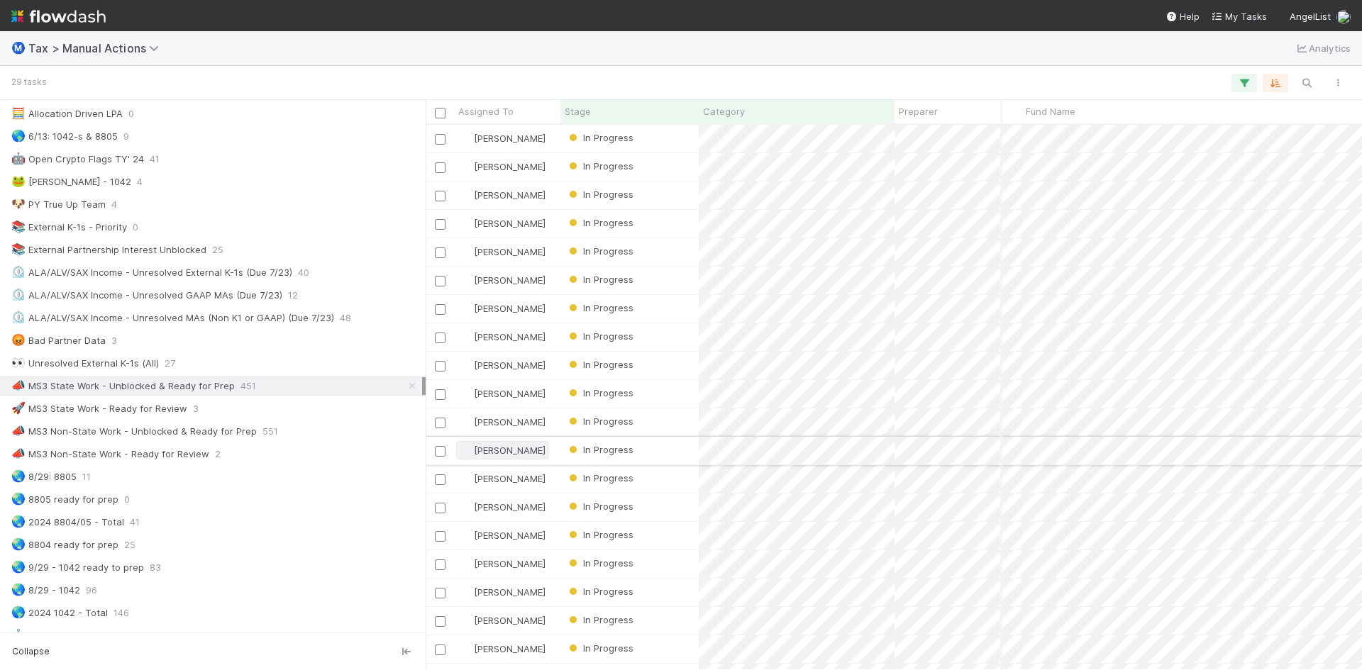
click at [492, 446] on span "[PERSON_NAME]" at bounding box center [510, 450] width 72 height 11
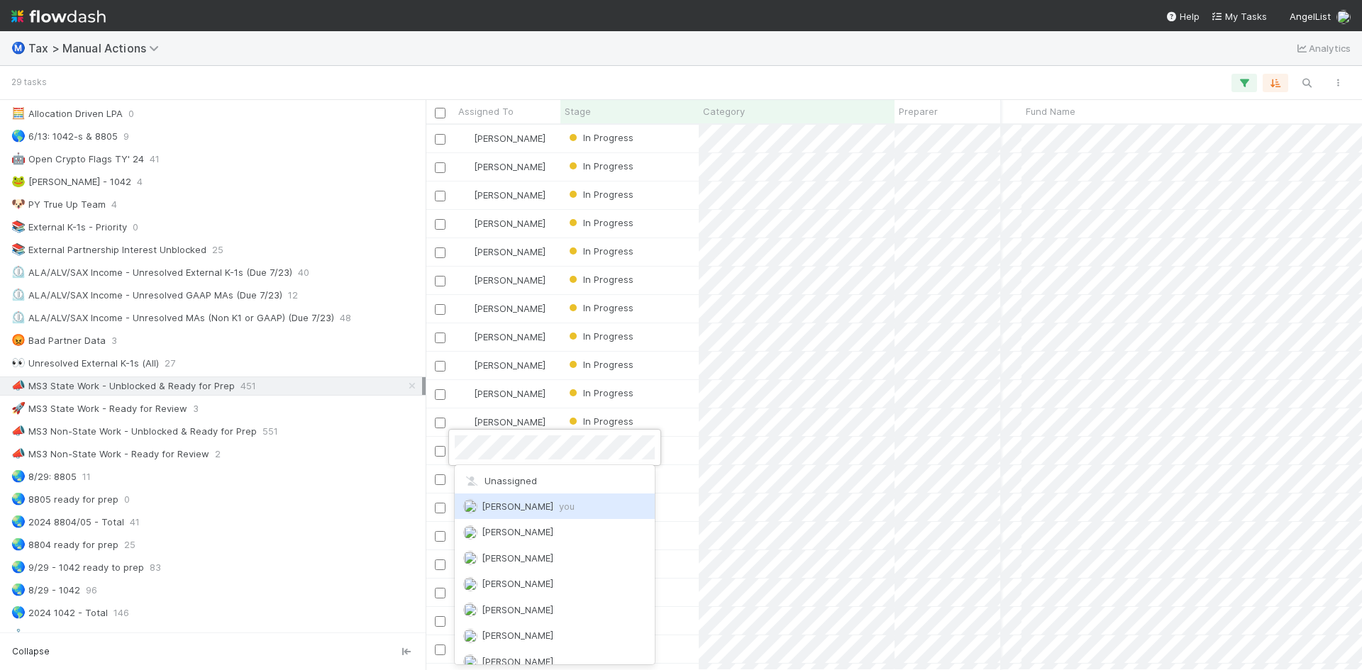
click at [526, 507] on span "[PERSON_NAME] you" at bounding box center [528, 506] width 93 height 11
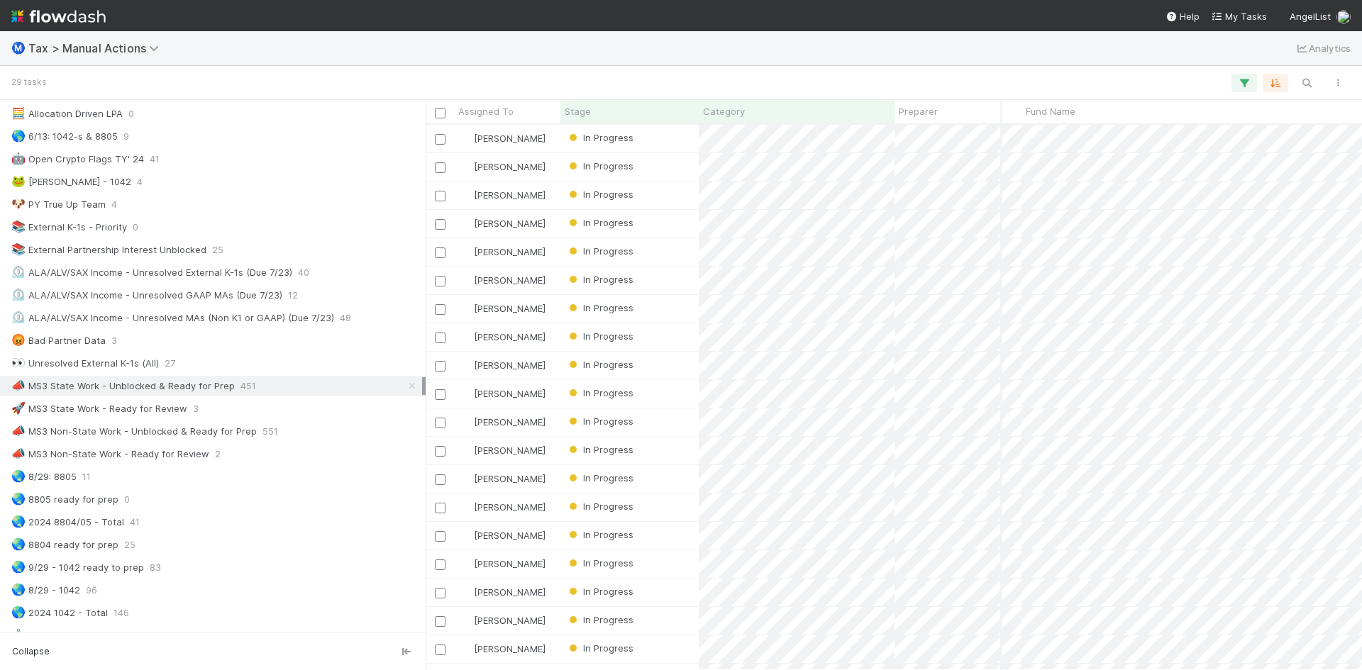
click at [507, 475] on span "[PERSON_NAME]" at bounding box center [510, 478] width 72 height 11
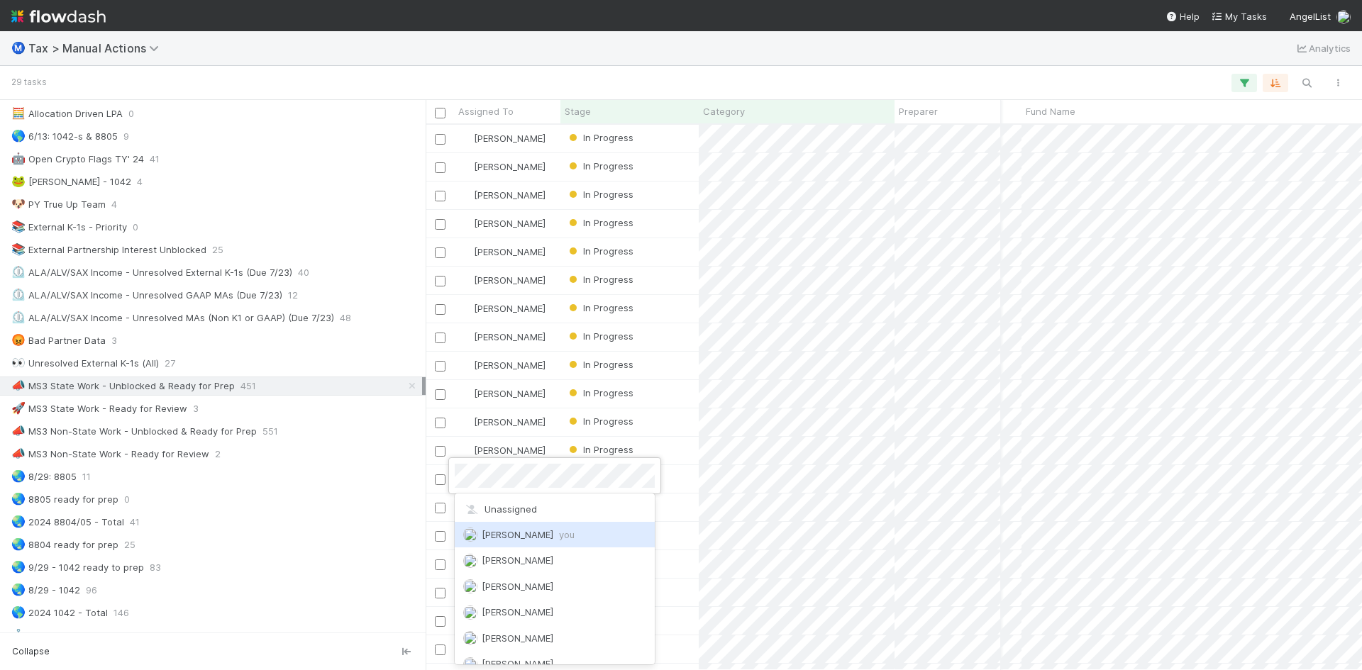
click at [512, 539] on span "[PERSON_NAME] you" at bounding box center [528, 534] width 93 height 11
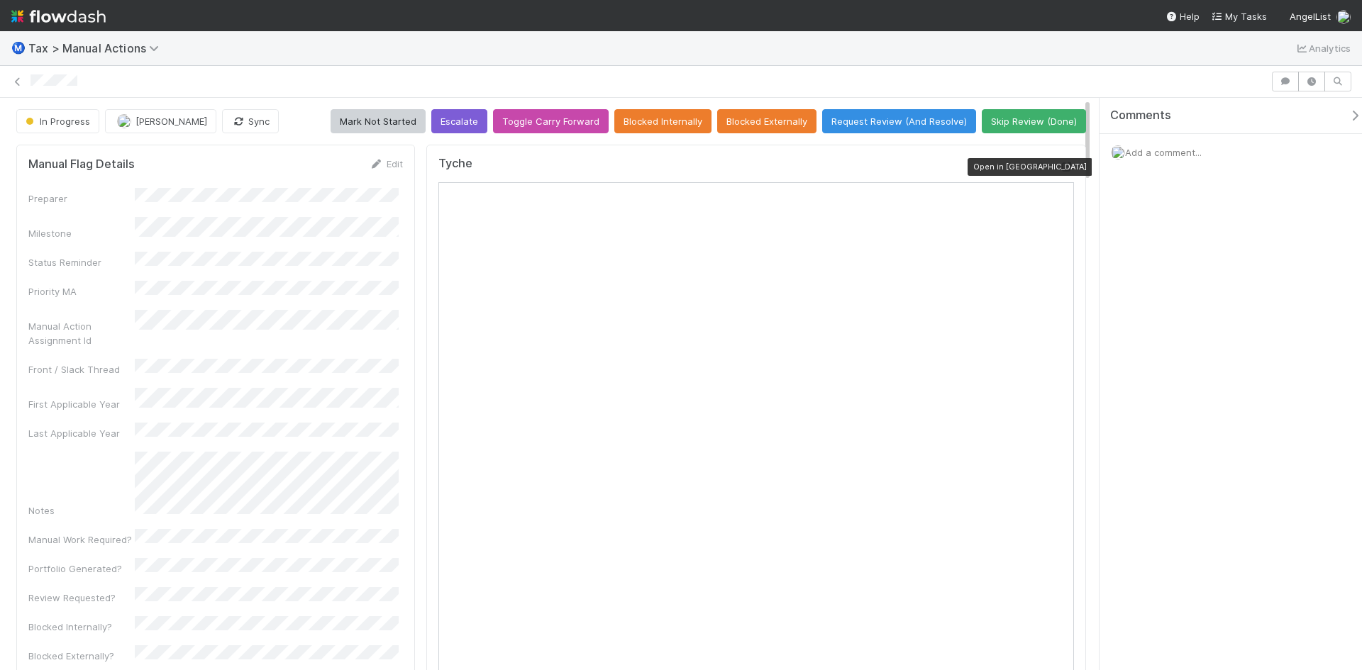
click at [1062, 162] on div at bounding box center [1067, 167] width 14 height 14
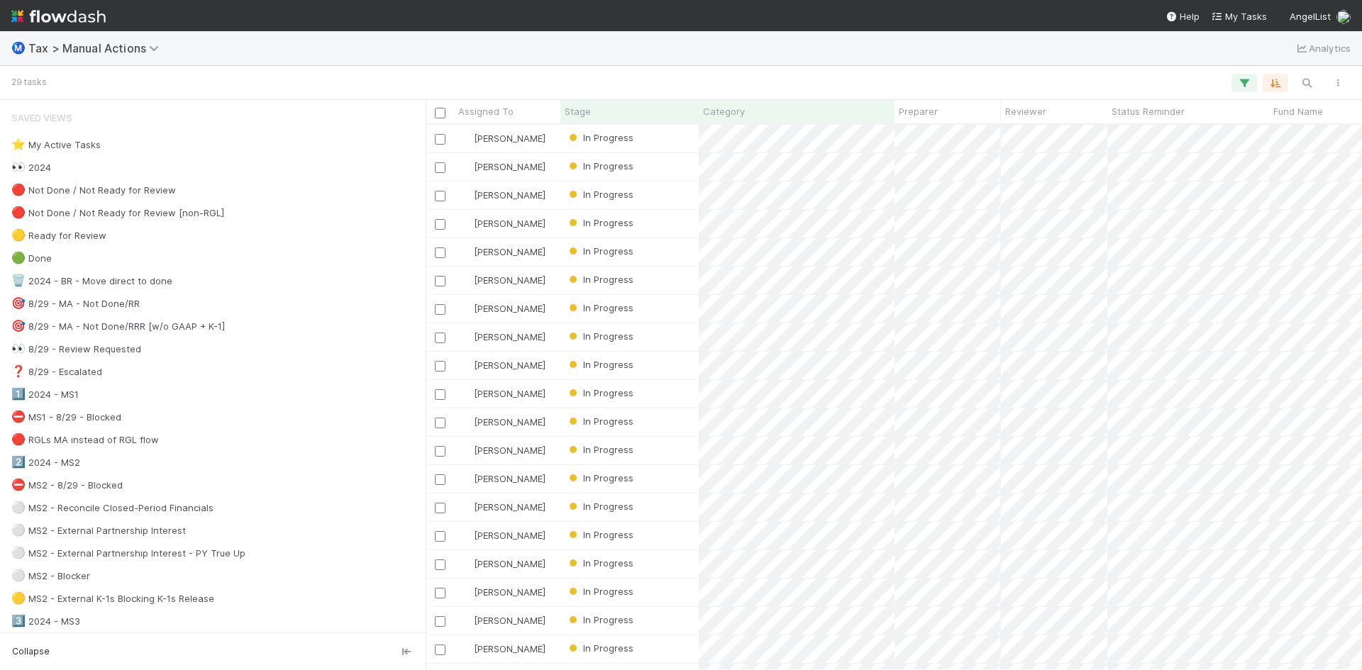
scroll to position [535, 926]
